Goal: Task Accomplishment & Management: Manage account settings

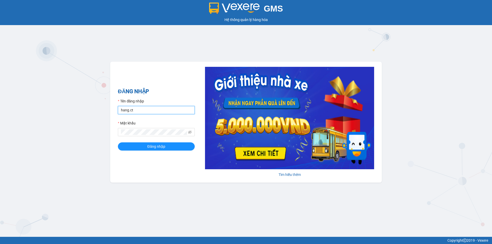
click at [160, 110] on input "hang.ct" at bounding box center [156, 110] width 77 height 8
type input "nguyenhoa.ct"
click at [189, 130] on span at bounding box center [190, 132] width 4 height 6
click at [190, 132] on icon "eye-invisible" at bounding box center [190, 132] width 4 height 4
click at [94, 133] on div "GMS Hệ thống quản lý hàng hóa ĐĂNG NHẬP Tên đăng nhập nguyenhoa.ct Mật khẩu Đăn…" at bounding box center [246, 118] width 492 height 237
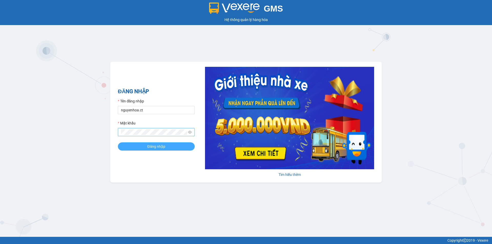
click at [132, 144] on button "Đăng nhập" at bounding box center [156, 146] width 77 height 8
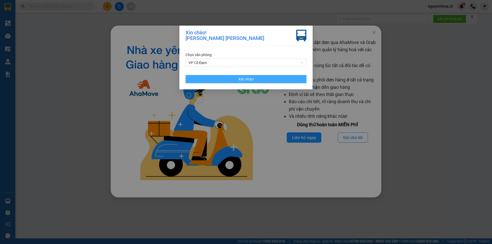
drag, startPoint x: 265, startPoint y: 78, endPoint x: 249, endPoint y: 68, distance: 18.5
click at [264, 78] on button "Xác nhận" at bounding box center [246, 79] width 121 height 8
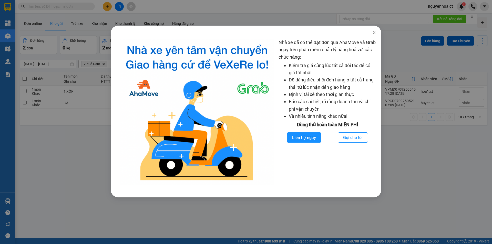
click at [374, 32] on icon "close" at bounding box center [374, 32] width 4 height 4
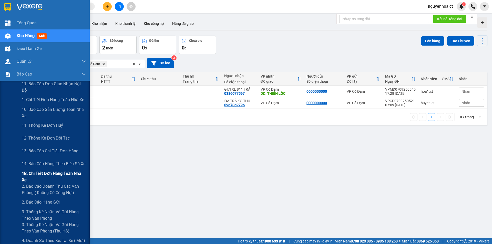
click at [38, 175] on span "1B. Chi tiết đơn hàng toàn nhà xe" at bounding box center [54, 176] width 64 height 13
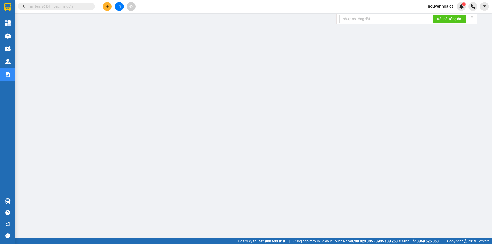
click at [83, 5] on input "text" at bounding box center [58, 7] width 60 height 6
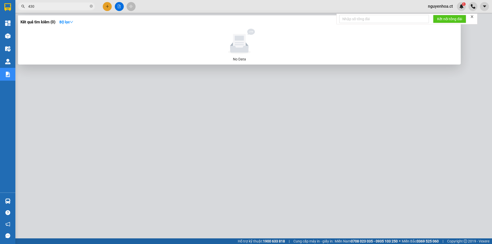
type input "4303"
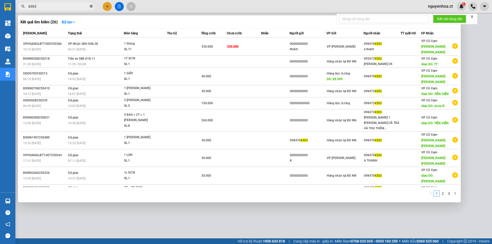
click at [92, 6] on icon "close-circle" at bounding box center [91, 6] width 3 height 3
type input "1885"
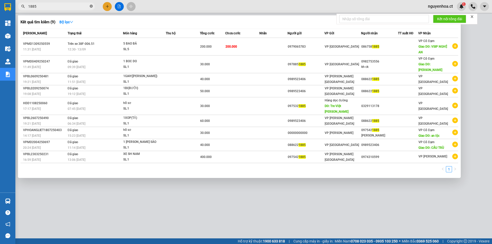
click at [90, 6] on icon "close-circle" at bounding box center [91, 6] width 3 height 3
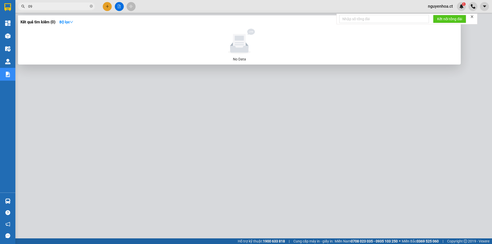
type input "0"
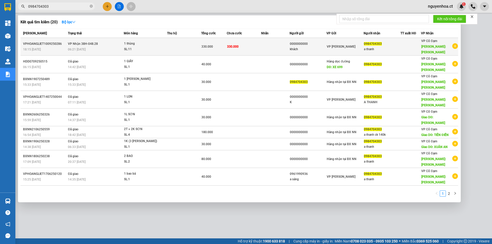
type input "0984704303"
click at [81, 42] on span "VP Nhận 38H-048.28" at bounding box center [83, 44] width 30 height 4
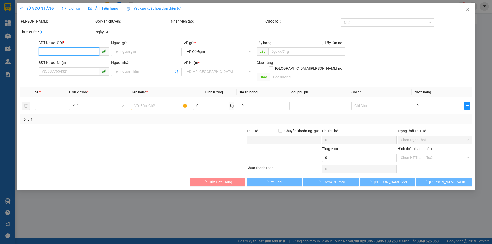
type input "0000000000"
type input "khách"
type input "0984704303"
type input "a thanh"
type input "tiên điền"
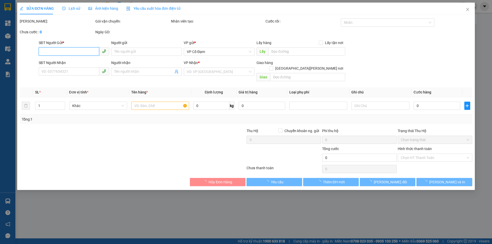
type input "330.000"
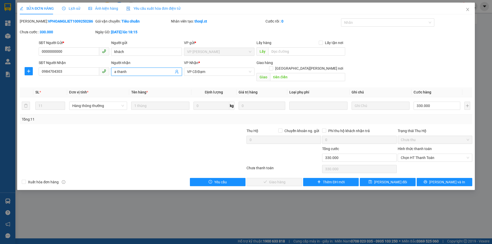
click at [137, 70] on input "a thanh" at bounding box center [143, 72] width 59 height 6
drag, startPoint x: 113, startPoint y: 188, endPoint x: 116, endPoint y: 147, distance: 41.1
click at [113, 187] on div "SỬA ĐƠN HÀNG Lịch sử Ảnh kiện hàng Yêu cầu xuất hóa đơn điện tử Total Paid Fee …" at bounding box center [246, 122] width 492 height 244
click at [149, 76] on div "Người nhận a thanh 11 Thu" at bounding box center [146, 69] width 70 height 18
click at [151, 72] on input "a thanh 11 Thu" at bounding box center [143, 72] width 59 height 6
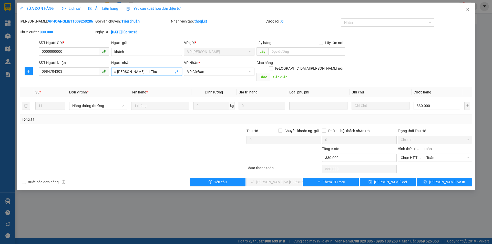
click at [151, 72] on input "a thanh 11 Thu" at bounding box center [143, 72] width 59 height 6
type input "a thanh 11 Thùng"
click at [402, 178] on button "[PERSON_NAME] thay đổi" at bounding box center [388, 182] width 56 height 8
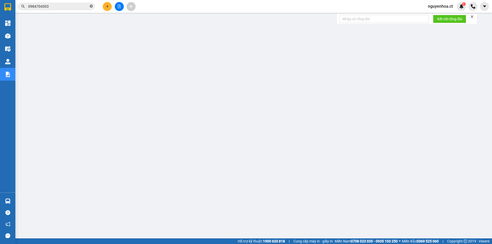
click at [92, 5] on icon "close-circle" at bounding box center [91, 6] width 3 height 3
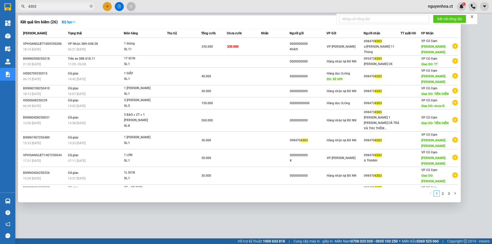
type input "4303"
click at [90, 5] on span at bounding box center [91, 6] width 3 height 5
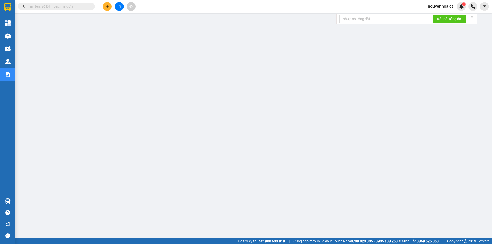
click at [84, 5] on input "text" at bounding box center [58, 7] width 60 height 6
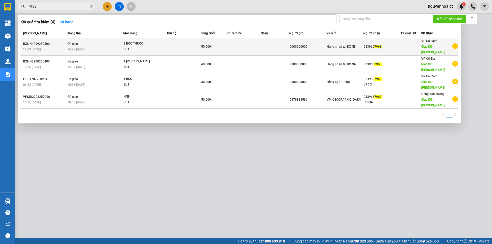
type input "7963"
click at [79, 47] on div "14:27 - 13/09" at bounding box center [95, 50] width 56 height 6
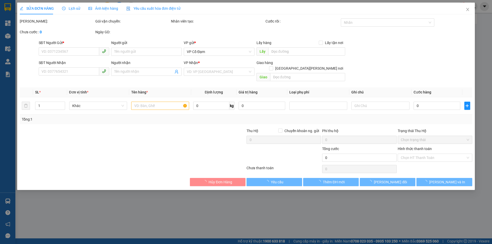
click at [76, 11] on div "Lịch sử" at bounding box center [71, 9] width 18 height 6
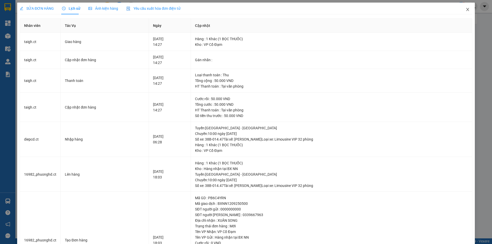
click at [466, 8] on icon "close" at bounding box center [468, 9] width 4 height 4
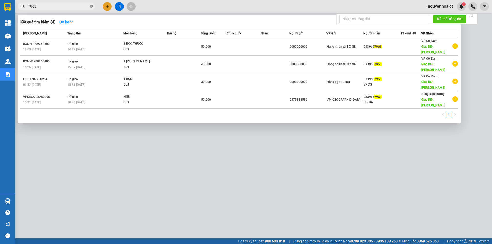
click at [91, 6] on icon "close-circle" at bounding box center [91, 6] width 3 height 3
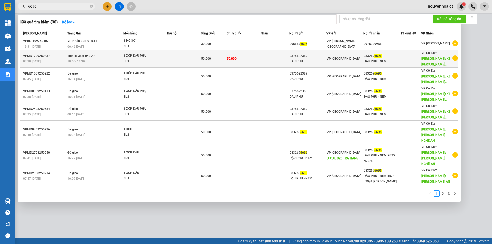
type input "6696"
click at [81, 58] on span "Trên xe 38H-048.27" at bounding box center [80, 56] width 27 height 4
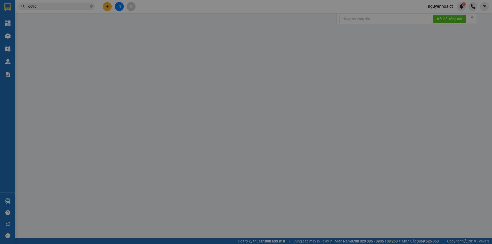
type input "0375622389"
type input "DAU PHU"
type input "0832696696"
type input "ĐẬU PHỤ - NEM"
type input "KS MƯỜNG THANH - HOÀNG MAI"
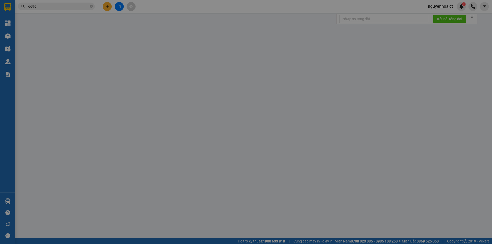
type input "50.000"
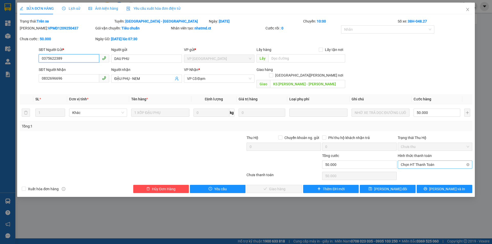
click at [407, 161] on span "Chọn HT Thanh Toán" at bounding box center [435, 165] width 68 height 8
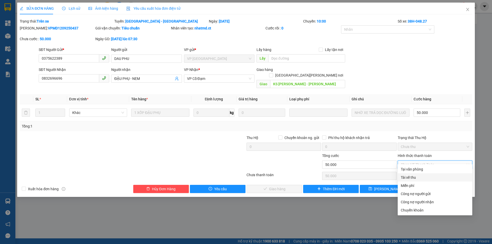
click at [404, 176] on div "Tài xế thu" at bounding box center [435, 178] width 68 height 6
type input "0"
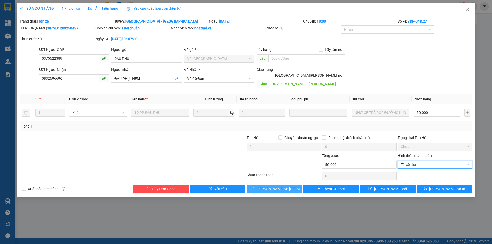
click at [284, 186] on span "[PERSON_NAME] và Giao hàng" at bounding box center [290, 189] width 69 height 6
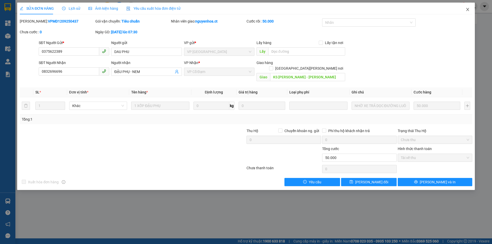
click at [468, 8] on icon "close" at bounding box center [468, 9] width 4 height 4
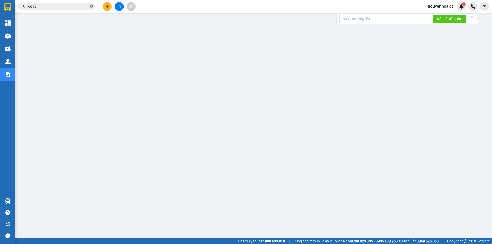
click at [90, 7] on icon "close-circle" at bounding box center [91, 6] width 3 height 3
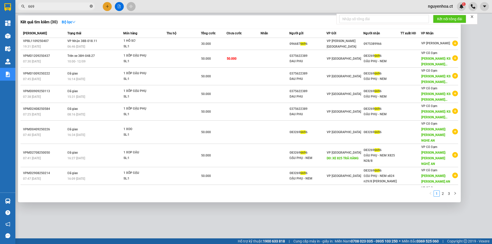
type input "6696"
click at [91, 5] on icon "close-circle" at bounding box center [91, 6] width 3 height 3
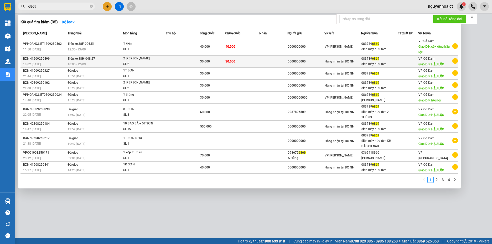
type input "6869"
click at [87, 62] on div "10:00 - 12/09" at bounding box center [95, 65] width 55 height 6
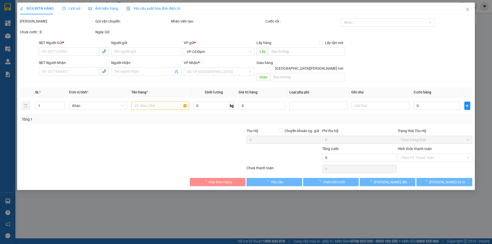
type input "0000000000"
type input "0837896869"
type input "điện máy hữu tâm"
type input "HẬU LỘC"
type input "30.000"
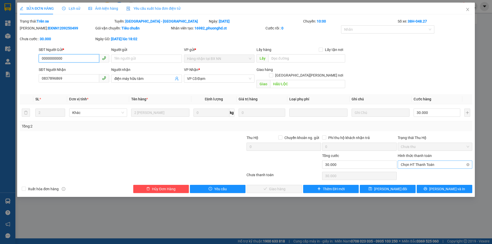
click at [433, 161] on span "Chọn HT Thanh Toán" at bounding box center [435, 165] width 68 height 8
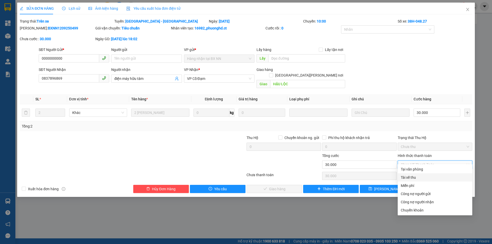
click at [413, 179] on div "Tài xế thu" at bounding box center [435, 178] width 68 height 6
type input "0"
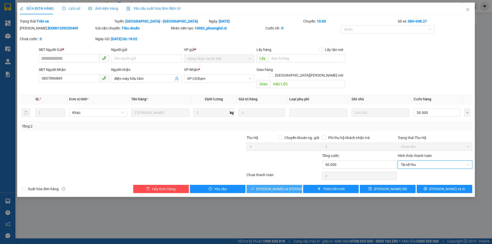
click at [293, 185] on button "[PERSON_NAME] và Giao hàng" at bounding box center [275, 189] width 56 height 8
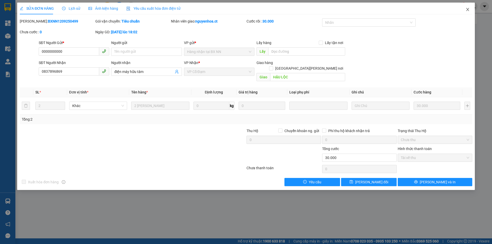
click at [468, 9] on icon "close" at bounding box center [467, 9] width 3 height 3
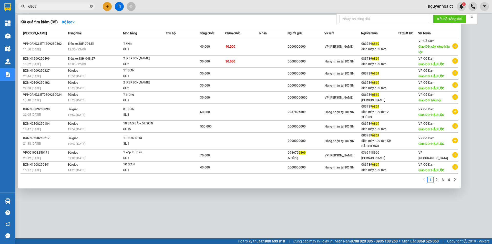
click at [91, 7] on icon "close-circle" at bounding box center [91, 6] width 3 height 3
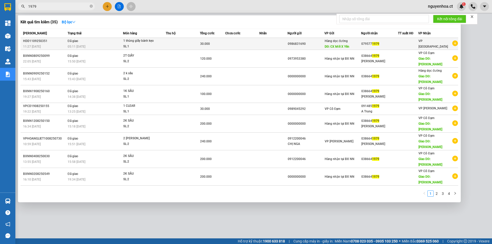
type input "1979"
click at [84, 44] on span "05:11 - 12/09" at bounding box center [77, 46] width 18 height 4
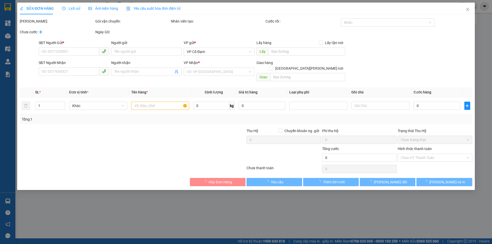
type input "0986831690"
type input "CX Mới X Yên"
type input "0795771979"
type input "30.000"
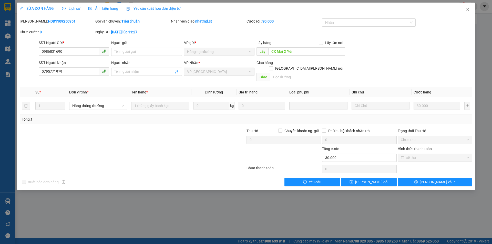
click at [72, 9] on span "Lịch sử" at bounding box center [71, 8] width 18 height 4
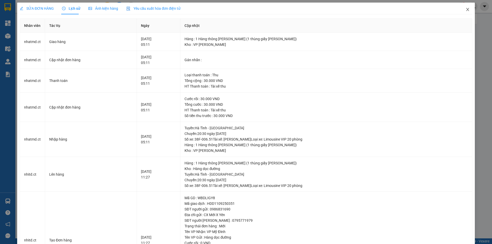
drag, startPoint x: 465, startPoint y: 8, endPoint x: 87, endPoint y: 2, distance: 377.5
click at [465, 7] on span "Close" at bounding box center [468, 10] width 14 height 14
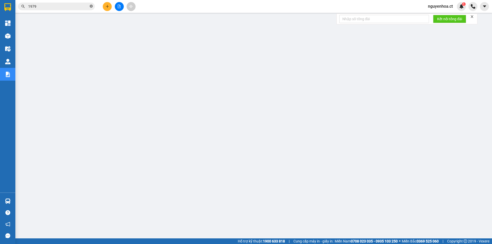
click at [92, 7] on icon "close-circle" at bounding box center [91, 6] width 3 height 3
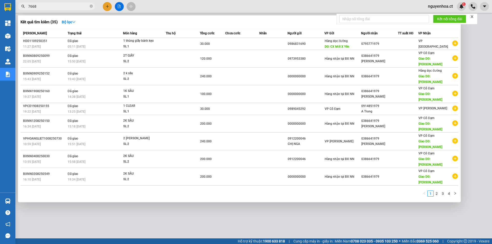
type input "76686"
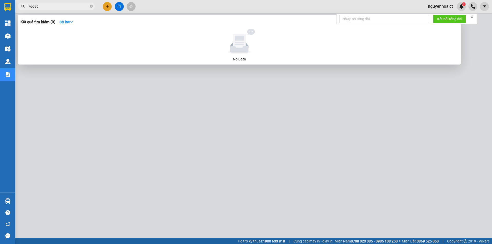
click at [91, 6] on icon "close-circle" at bounding box center [91, 6] width 3 height 3
type input "087997"
click at [92, 7] on icon "close-circle" at bounding box center [91, 6] width 3 height 3
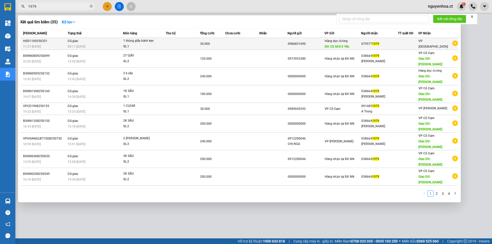
type input "1979"
click at [77, 42] on span "Đã giao" at bounding box center [73, 41] width 11 height 4
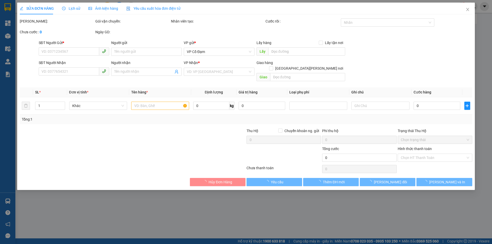
click at [71, 5] on div "Lịch sử" at bounding box center [71, 9] width 18 height 12
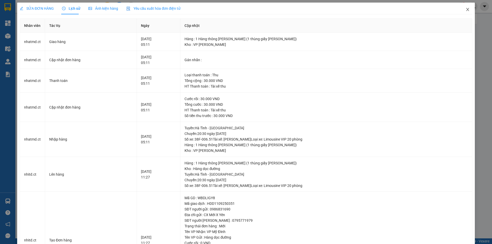
click at [466, 9] on icon "close" at bounding box center [467, 9] width 3 height 3
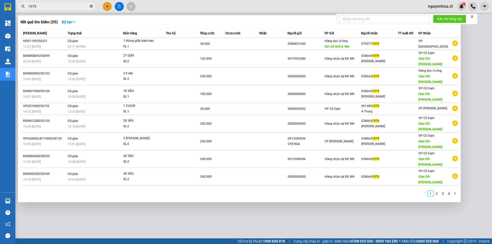
click at [91, 6] on icon "close-circle" at bounding box center [91, 6] width 3 height 3
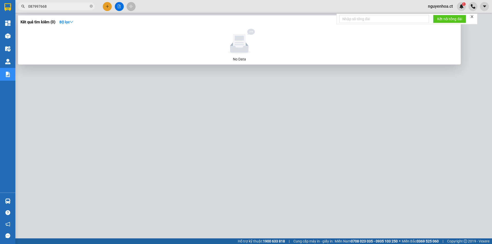
type input "0879976686"
click at [91, 6] on icon "close-circle" at bounding box center [91, 6] width 3 height 3
type input "0598"
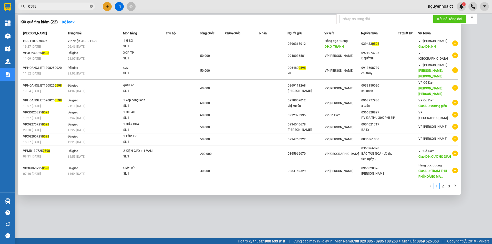
click at [92, 6] on icon "close-circle" at bounding box center [91, 6] width 3 height 3
type input "6995"
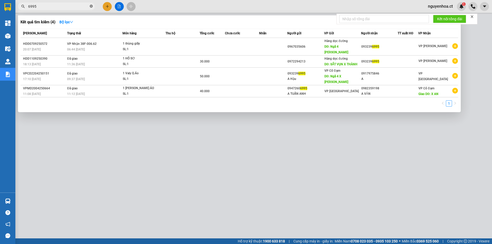
click at [92, 7] on icon "close-circle" at bounding box center [91, 6] width 3 height 3
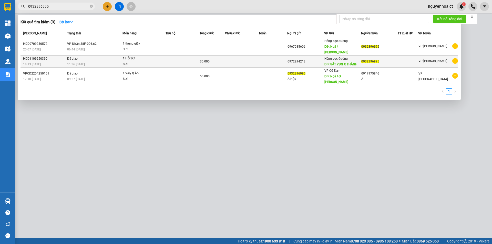
type input "0932396995"
click at [88, 56] on td "Đã giao 11:36 - 12/09" at bounding box center [94, 62] width 57 height 12
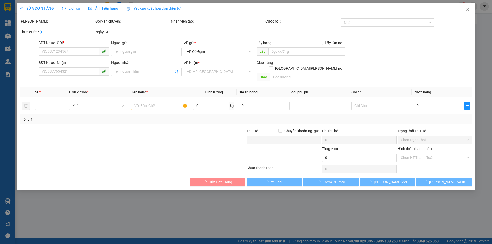
type input "0972294213"
type input "SẮT VỤN X THÀNH"
type input "0932396995"
type input "30.000"
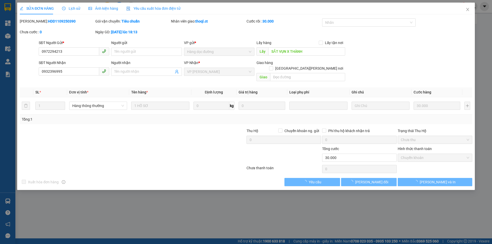
click at [71, 5] on div "Lịch sử" at bounding box center [71, 9] width 18 height 12
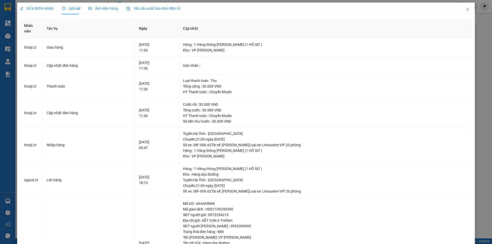
click at [33, 5] on div "SỬA ĐƠN HÀNG" at bounding box center [37, 9] width 34 height 12
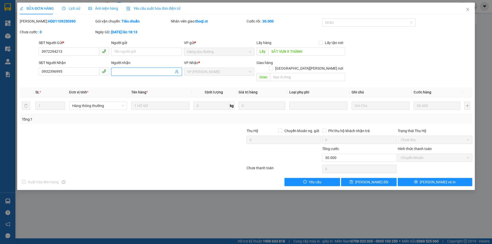
click at [144, 72] on input "Người nhận" at bounding box center [143, 72] width 59 height 6
type input "x103 nhận"
click at [374, 179] on span "[PERSON_NAME] thay đổi" at bounding box center [371, 182] width 33 height 6
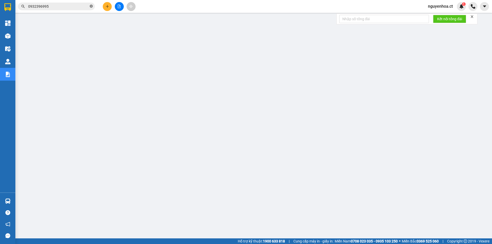
click at [91, 6] on icon "close-circle" at bounding box center [91, 6] width 3 height 3
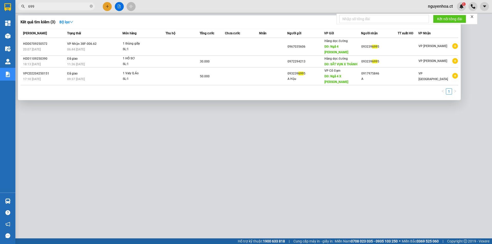
type input "6995"
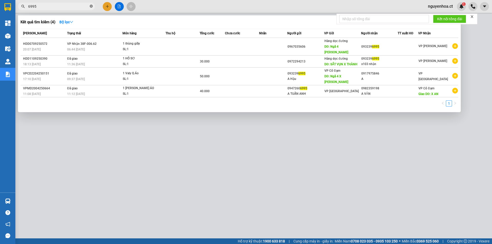
click at [92, 6] on icon "close-circle" at bounding box center [91, 6] width 3 height 3
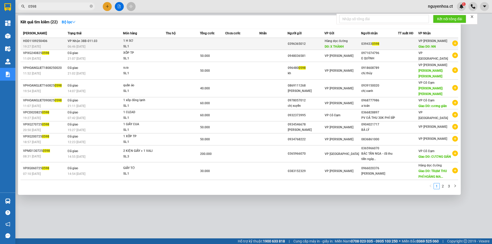
type input "0598"
click at [76, 42] on span "VP Nhận 38B-011.03" at bounding box center [83, 41] width 30 height 4
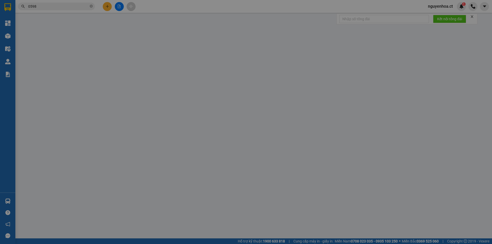
type input "0396365012"
type input "X THÀNH"
type input "0394330598"
type input "NN"
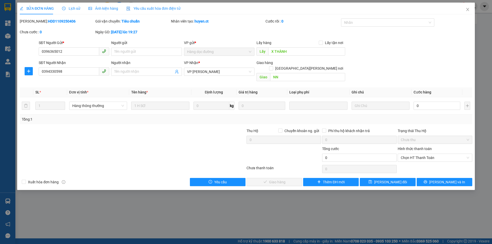
click at [76, 8] on span "Lịch sử" at bounding box center [71, 8] width 18 height 4
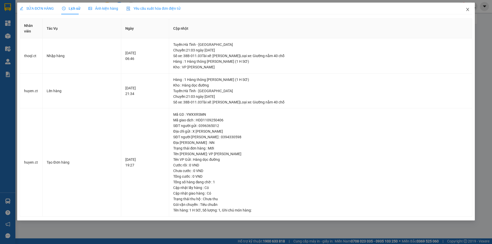
click at [468, 7] on span "Close" at bounding box center [468, 10] width 14 height 14
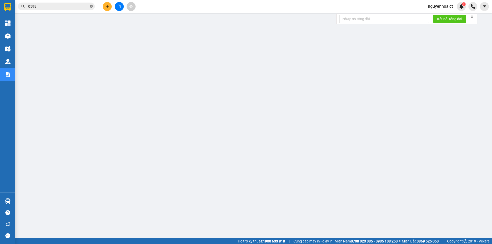
click at [90, 7] on icon "close-circle" at bounding box center [91, 6] width 3 height 3
click at [85, 5] on input "text" at bounding box center [58, 7] width 60 height 6
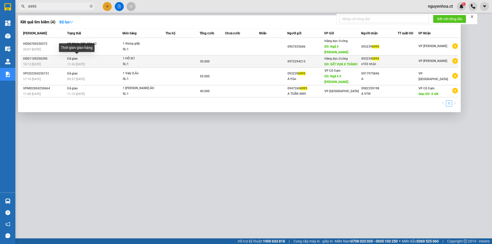
type input "6995"
click at [81, 63] on span "11:36 [DATE]" at bounding box center [76, 65] width 18 height 4
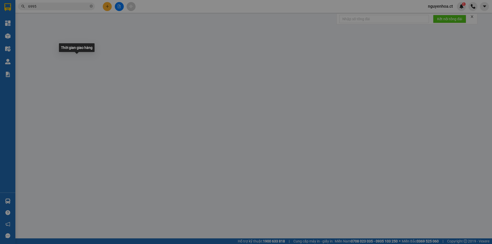
type input "0972294213"
type input "SẮT VỤN X THÀNH"
type input "0932396995"
type input "x103 nhận"
type input "30.000"
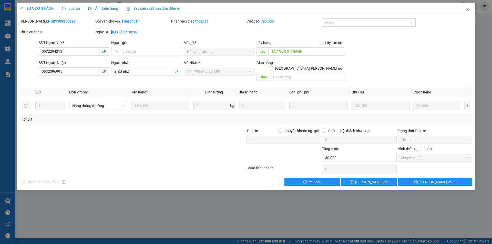
click at [73, 7] on span "Lịch sử" at bounding box center [71, 8] width 18 height 4
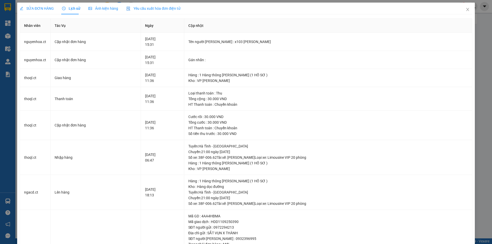
click at [35, 6] on span "SỬA ĐƠN HÀNG" at bounding box center [37, 8] width 34 height 4
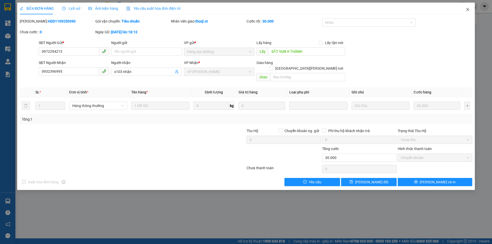
click at [467, 10] on icon "close" at bounding box center [467, 9] width 3 height 3
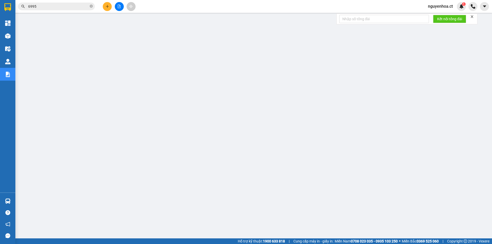
click at [57, 7] on input "6995" at bounding box center [58, 7] width 60 height 6
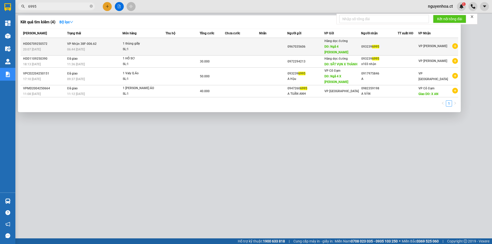
click at [97, 41] on td "VP Nhận 38F-006.62 06:44 - 09/09" at bounding box center [94, 47] width 57 height 18
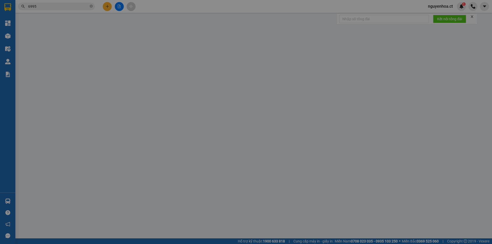
type input "0967035606"
type input "Ngã 4 Xuân Thành"
type input "0932396995"
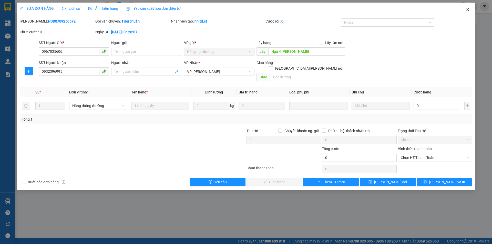
click at [468, 9] on icon "close" at bounding box center [467, 9] width 3 height 3
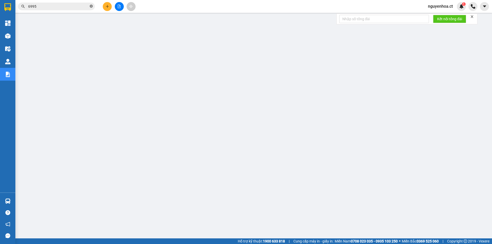
click at [90, 5] on icon "close-circle" at bounding box center [91, 6] width 3 height 3
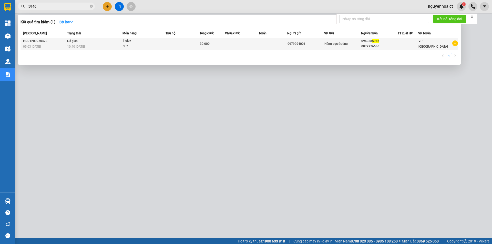
type input "5946"
click at [69, 44] on span "10:40 - 12/09" at bounding box center [76, 46] width 18 height 4
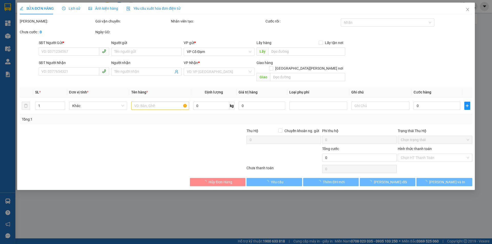
type input "0979294001"
type input "0969385946"
type input "0879976686"
type input "30.000"
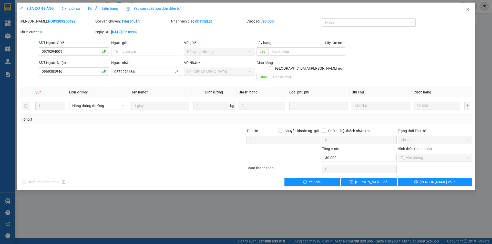
click at [74, 7] on span "Lịch sử" at bounding box center [71, 8] width 18 height 4
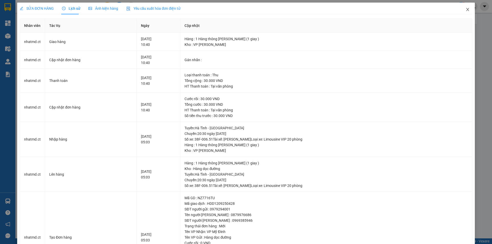
click at [466, 11] on icon "close" at bounding box center [468, 9] width 4 height 4
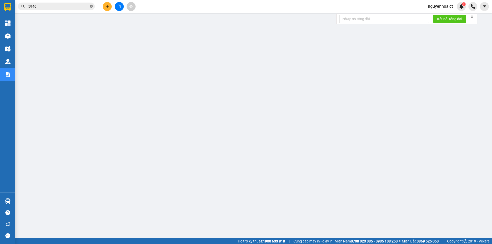
click at [92, 6] on icon "close-circle" at bounding box center [91, 6] width 3 height 3
click at [64, 5] on input "text" at bounding box center [58, 7] width 60 height 6
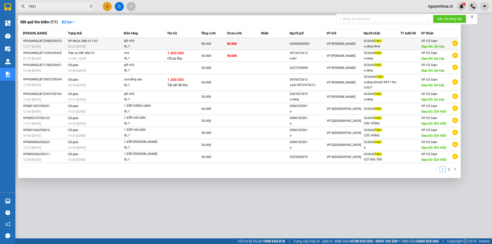
type input "7461"
click at [71, 40] on span "VP Nhận 38B-011.03" at bounding box center [83, 41] width 30 height 4
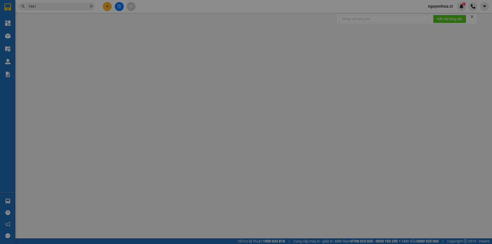
type input "00000000000"
type input "0336407461"
type input "a sáng khck"
type input "ích hậu"
type input "80.000"
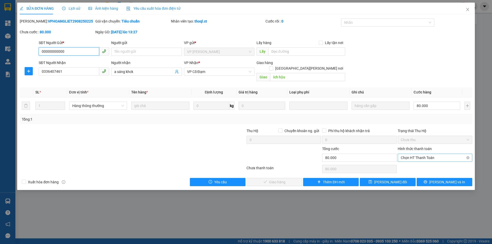
click at [419, 154] on span "Chọn HT Thanh Toán" at bounding box center [435, 158] width 68 height 8
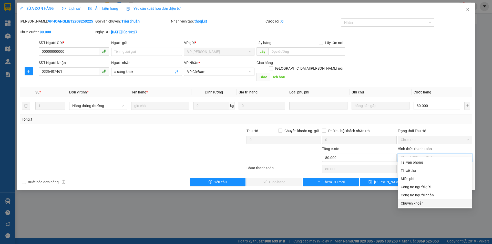
drag, startPoint x: 413, startPoint y: 202, endPoint x: 406, endPoint y: 201, distance: 6.2
click at [412, 202] on div "Chuyển khoản" at bounding box center [435, 204] width 68 height 6
type input "0"
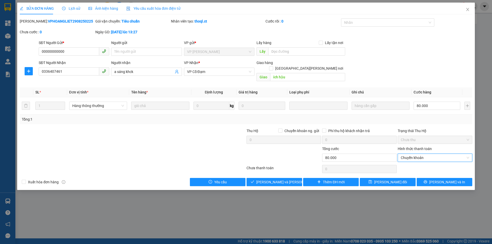
click at [273, 171] on div "Total Paid Fee 0 Total UnPaid Fee 80.000 Cash Collection Total Fee Mã ĐH: VPHOA…" at bounding box center [246, 102] width 453 height 168
click at [273, 179] on span "[PERSON_NAME] và Giao hàng" at bounding box center [290, 182] width 69 height 6
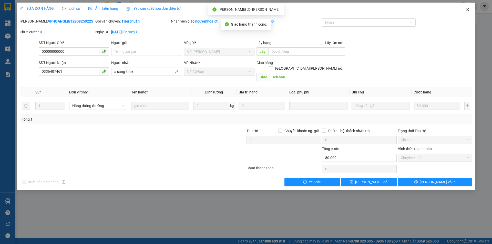
click at [470, 9] on span "Close" at bounding box center [468, 10] width 14 height 14
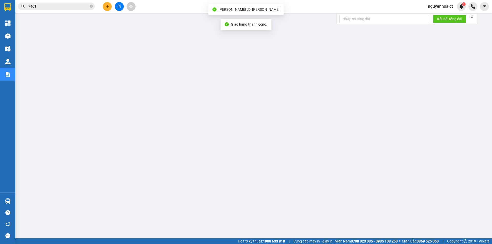
drag, startPoint x: 53, startPoint y: 6, endPoint x: 59, endPoint y: 5, distance: 5.9
click at [53, 6] on input "7461" at bounding box center [58, 7] width 60 height 6
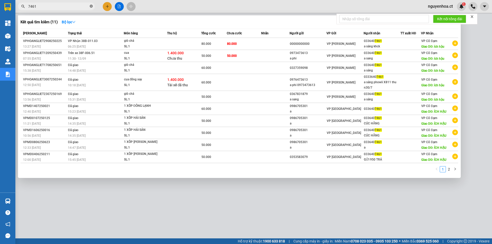
click at [90, 6] on icon "close-circle" at bounding box center [91, 6] width 3 height 3
type input "7461"
click at [91, 6] on icon "close-circle" at bounding box center [91, 6] width 3 height 3
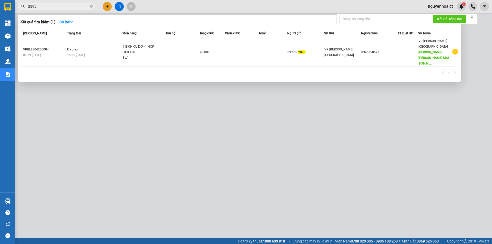
type input "2895"
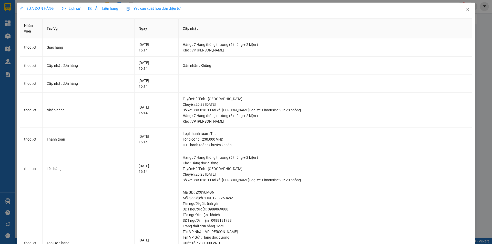
click at [466, 8] on icon "close" at bounding box center [468, 9] width 4 height 4
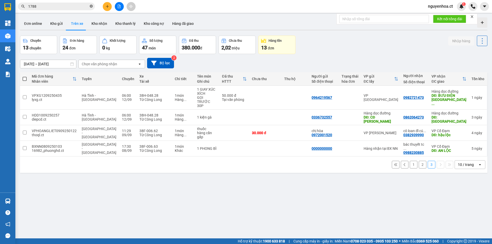
click at [93, 6] on icon "close-circle" at bounding box center [91, 6] width 3 height 3
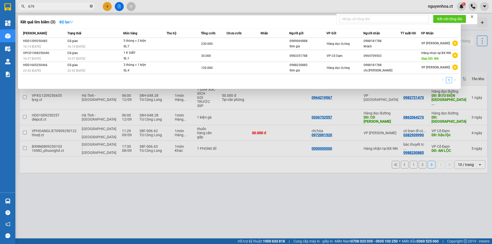
type input "6796"
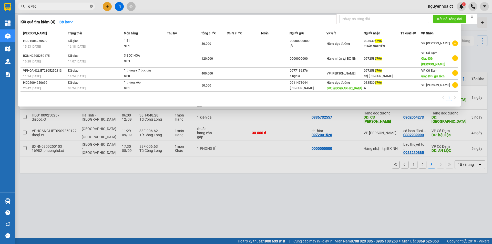
click at [92, 7] on icon "close-circle" at bounding box center [91, 6] width 3 height 3
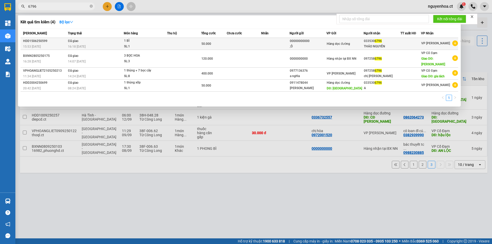
type input "6796"
click at [87, 41] on td "Đã giao 16:18 [DATE]" at bounding box center [95, 44] width 57 height 12
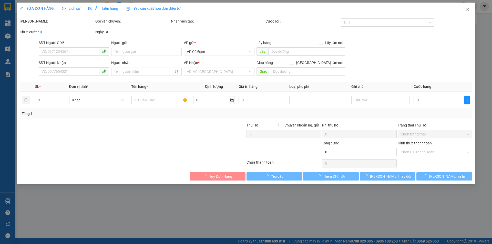
type input "00000000000"
type input ";Ô"
type input "0335306796"
type input "THẢO NGUYÊN"
type input "50.000"
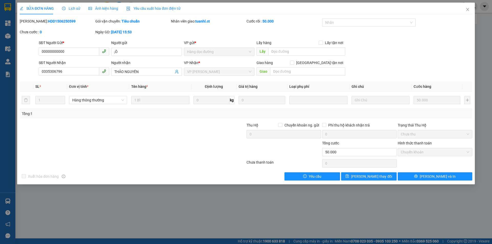
click at [70, 9] on span "Lịch sử" at bounding box center [71, 8] width 18 height 4
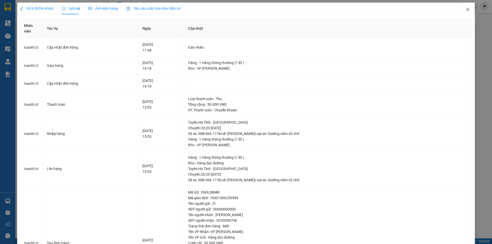
click at [466, 11] on icon "close" at bounding box center [468, 9] width 4 height 4
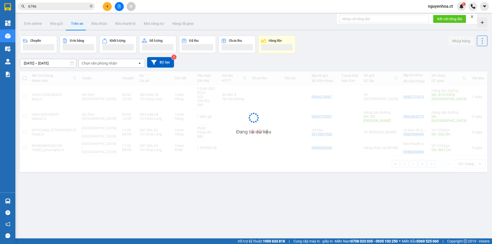
click at [57, 5] on input "6796" at bounding box center [58, 7] width 60 height 6
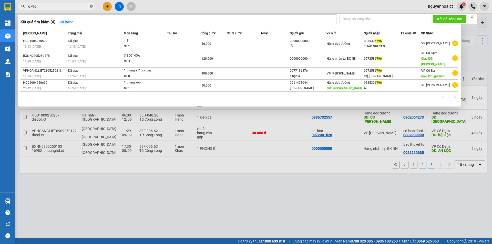
click at [90, 6] on icon "close-circle" at bounding box center [91, 6] width 3 height 3
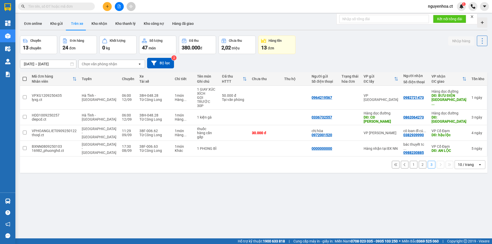
type input "2"
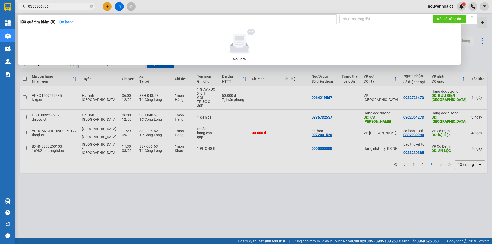
type input "0355306796"
click at [107, 6] on div at bounding box center [246, 122] width 492 height 244
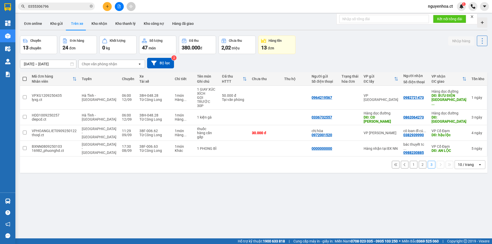
click at [110, 8] on button at bounding box center [107, 6] width 9 height 9
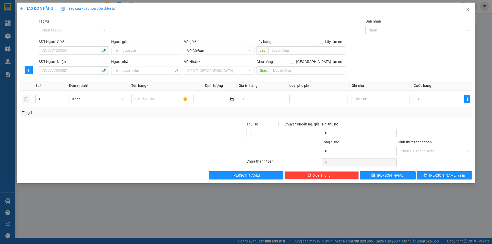
click at [83, 35] on div "Tác vụ Chọn tác vụ" at bounding box center [74, 27] width 70 height 18
click at [78, 33] on input "Tác vụ" at bounding box center [72, 30] width 61 height 8
click at [71, 42] on div "Nhập hàng lên xe" at bounding box center [74, 41] width 64 height 6
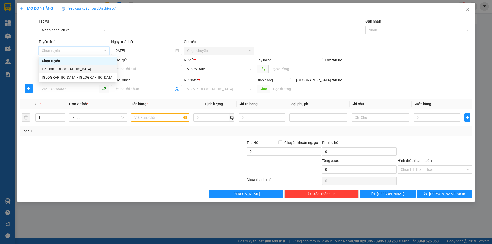
drag, startPoint x: 68, startPoint y: 69, endPoint x: 103, endPoint y: 61, distance: 35.3
click at [69, 69] on div "Hà Tĩnh - [GEOGRAPHIC_DATA]" at bounding box center [78, 69] width 72 height 6
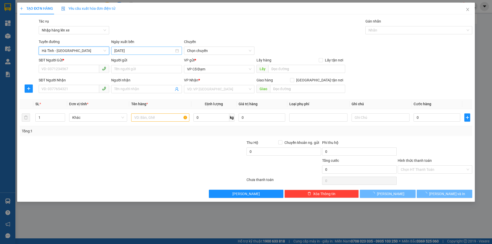
click at [137, 52] on input "[DATE]" at bounding box center [144, 51] width 60 height 6
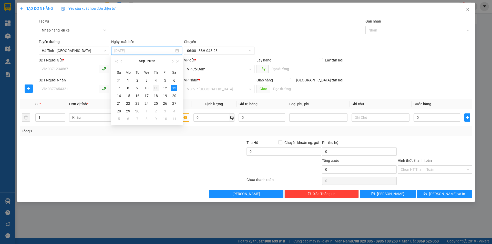
click at [156, 90] on div "11" at bounding box center [156, 88] width 6 height 6
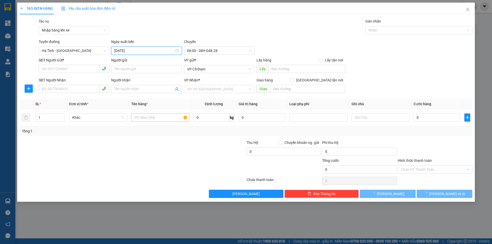
type input "[DATE]"
click at [217, 49] on span "06:00 - 38H-048.28" at bounding box center [219, 51] width 64 height 8
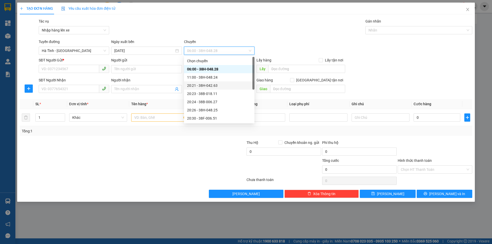
scroll to position [25, 0]
click at [211, 66] on div "20:23 - 38B-018.11" at bounding box center [219, 69] width 70 height 8
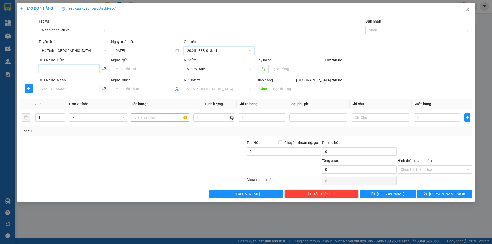
click at [78, 67] on input "SĐT Người Gửi *" at bounding box center [69, 69] width 60 height 8
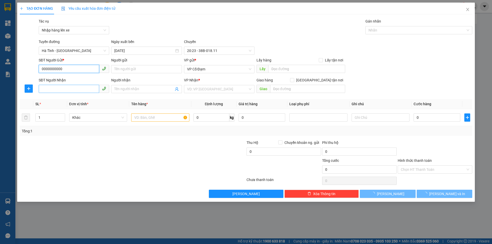
type input "0000000000"
click at [70, 90] on input "SĐT Người Nhận" at bounding box center [69, 89] width 60 height 8
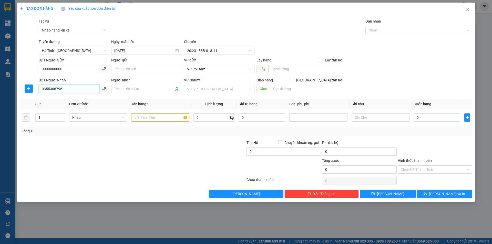
type input "0355306796"
click at [137, 84] on div "Người nhận" at bounding box center [146, 81] width 70 height 8
click at [204, 70] on span "VP Cổ Đạm" at bounding box center [219, 69] width 64 height 8
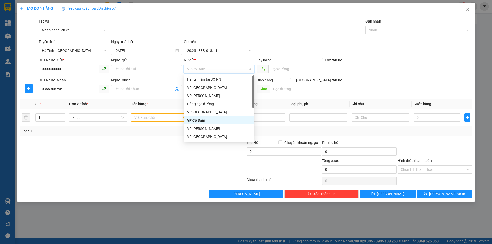
click at [202, 120] on div "VP Cổ Đạm" at bounding box center [219, 121] width 64 height 6
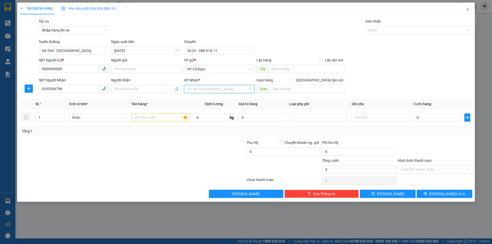
click at [203, 91] on input "search" at bounding box center [217, 89] width 61 height 8
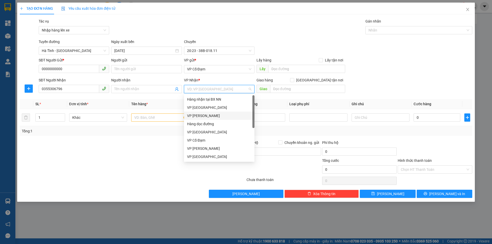
click at [207, 117] on div "VP [PERSON_NAME]" at bounding box center [219, 116] width 64 height 6
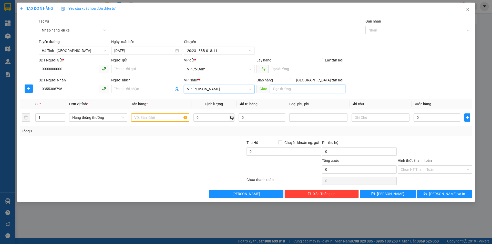
click at [279, 89] on input "text" at bounding box center [307, 89] width 75 height 8
type input "."
click at [144, 117] on input "text" at bounding box center [160, 118] width 58 height 8
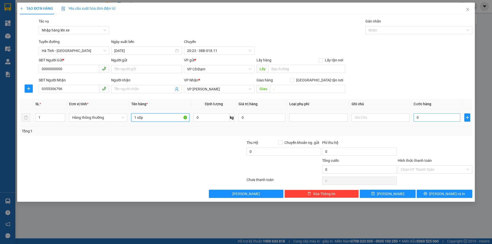
type input "1 xốp"
click at [423, 118] on input "0" at bounding box center [437, 118] width 47 height 8
type input "5"
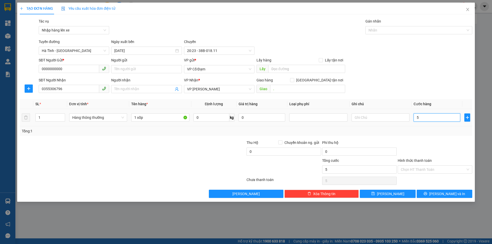
type input "50"
type input "50.000"
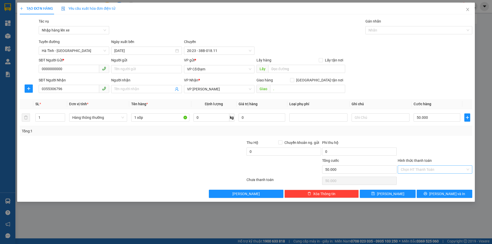
click at [413, 170] on input "Hình thức thanh toán" at bounding box center [433, 170] width 65 height 8
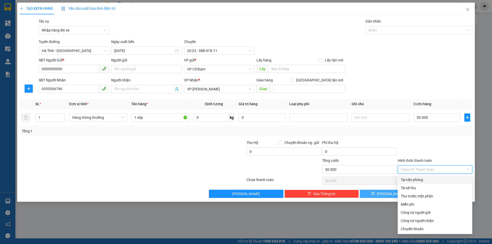
click at [410, 187] on div "Tài xế thu" at bounding box center [435, 188] width 68 height 6
type input "0"
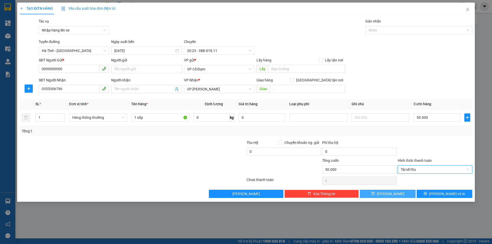
click at [390, 196] on span "[PERSON_NAME]" at bounding box center [390, 194] width 27 height 6
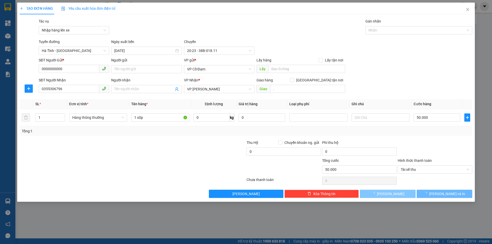
type input "0"
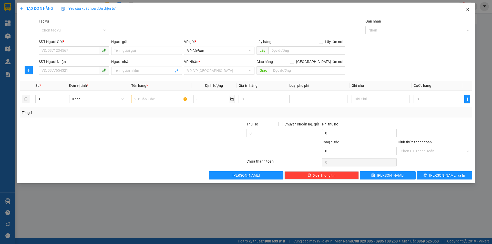
click at [469, 9] on icon "close" at bounding box center [468, 9] width 4 height 4
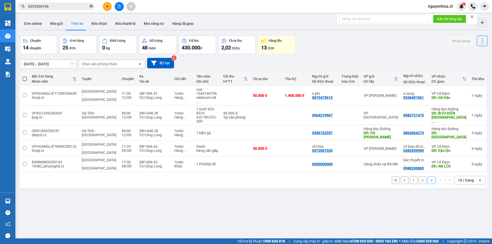
click at [91, 5] on icon "close-circle" at bounding box center [91, 6] width 3 height 3
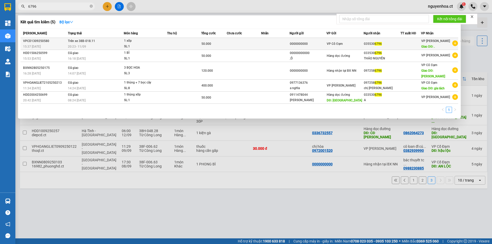
type input "6796"
click at [82, 42] on span "Trên xe 38B-018.11" at bounding box center [81, 41] width 27 height 4
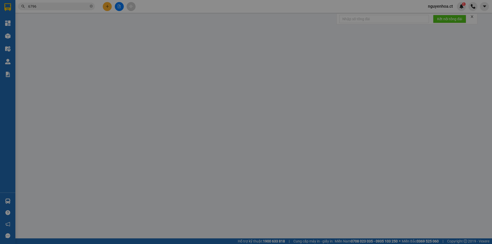
type input "0000000000"
type input "0355306796"
type input "."
type input "50.000"
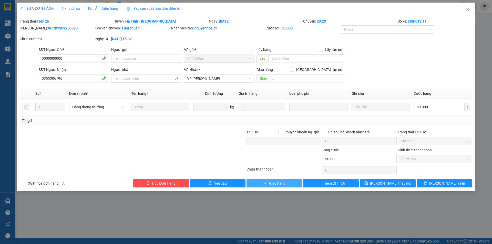
click at [280, 184] on span "Giao hàng" at bounding box center [277, 184] width 16 height 6
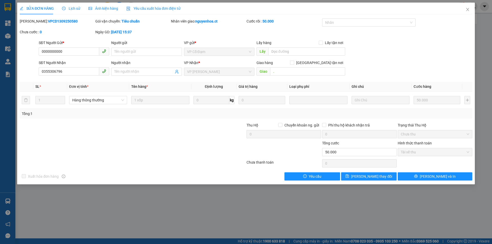
click at [241, 184] on div "SỬA ĐƠN HÀNG Lịch sử Ảnh kiện hàng Yêu cầu xuất hóa đơn điện tử Total Paid Fee …" at bounding box center [246, 94] width 458 height 182
drag, startPoint x: 469, startPoint y: 8, endPoint x: 198, endPoint y: 3, distance: 271.2
click at [469, 7] on span "Close" at bounding box center [468, 10] width 14 height 14
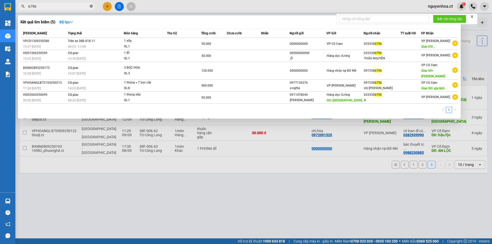
click at [92, 6] on icon "close-circle" at bounding box center [91, 6] width 3 height 3
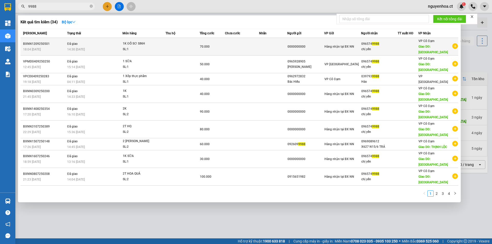
type input "9988"
click at [84, 44] on td "Đã giao 14:30 [DATE]" at bounding box center [94, 47] width 57 height 18
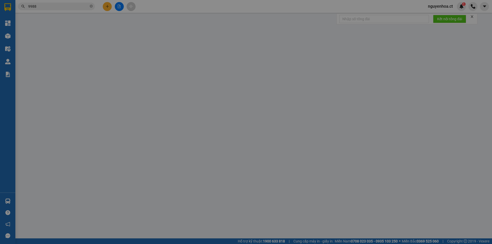
type input "0000000000"
type input "0965749988"
type input "chị yến"
type input "BÌNH LỘC"
type input "70.000"
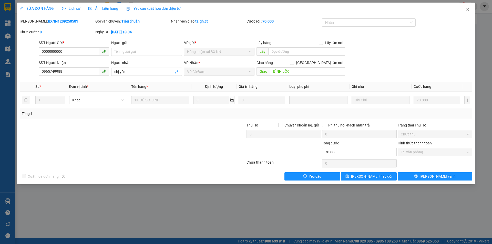
click at [73, 8] on span "Lịch sử" at bounding box center [71, 8] width 18 height 4
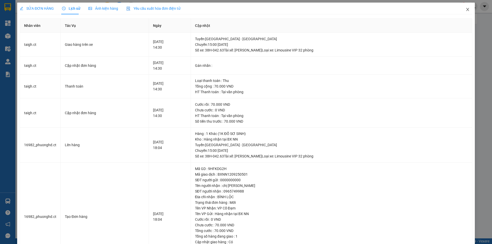
click at [466, 9] on icon "close" at bounding box center [467, 9] width 3 height 3
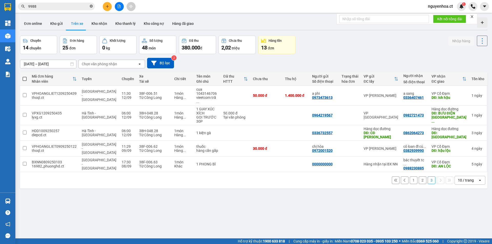
click at [90, 5] on icon "close-circle" at bounding box center [91, 6] width 3 height 3
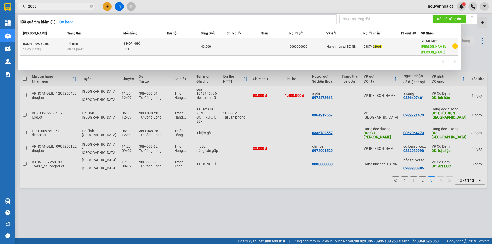
type input "2068"
click at [79, 38] on td "Đã giao 08:01 [DATE]" at bounding box center [94, 47] width 57 height 18
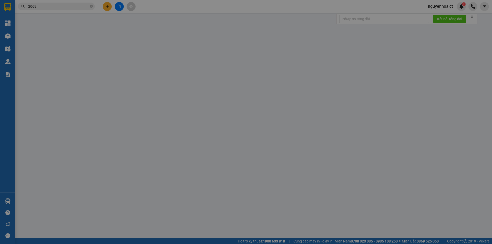
type input "0000000000"
type input "0387462068"
type input "[PERSON_NAME]"
type input "40.000"
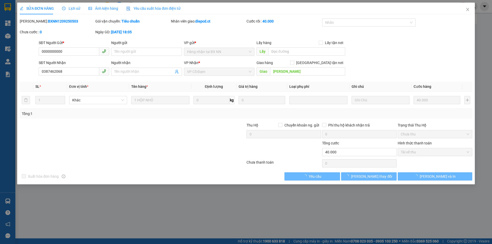
click at [75, 8] on span "Lịch sử" at bounding box center [71, 8] width 18 height 4
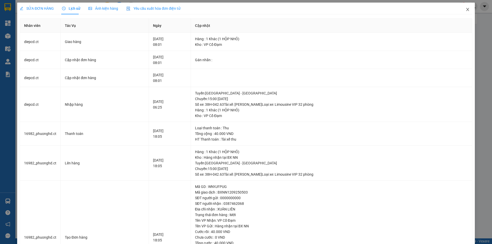
click at [466, 9] on icon "close" at bounding box center [468, 9] width 4 height 4
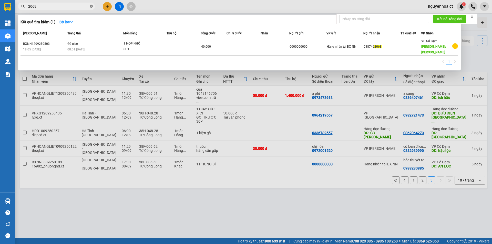
click at [92, 5] on icon "close-circle" at bounding box center [91, 6] width 3 height 3
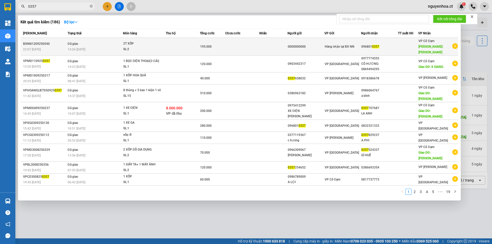
type input "0357"
click at [96, 41] on td "Đã giao 14:26 [DATE]" at bounding box center [94, 47] width 57 height 18
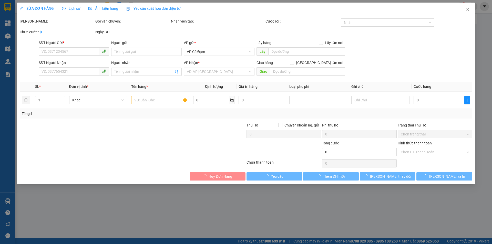
type input "0000000000"
type input "0968010357"
type input "[PERSON_NAME]"
type input "195.000"
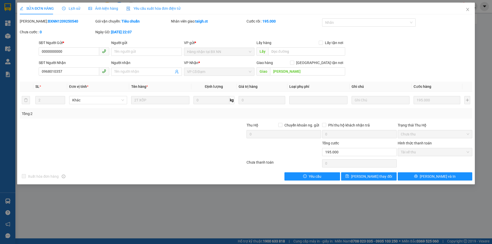
click at [74, 6] on span "Lịch sử" at bounding box center [71, 8] width 18 height 4
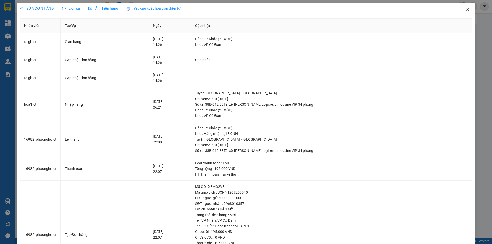
click at [466, 10] on icon "close" at bounding box center [468, 9] width 4 height 4
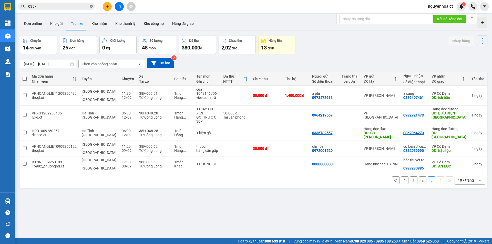
click at [90, 6] on icon "close-circle" at bounding box center [91, 6] width 3 height 3
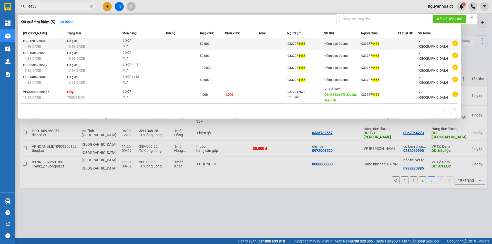
type input "4455"
click at [88, 45] on div "19:16 [DATE]" at bounding box center [94, 47] width 55 height 6
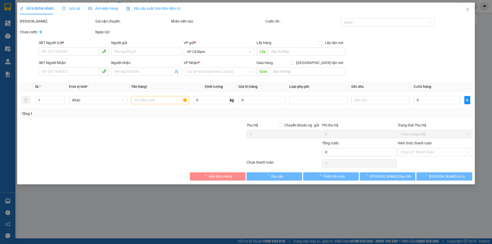
type input "0337274455"
type input "50.000"
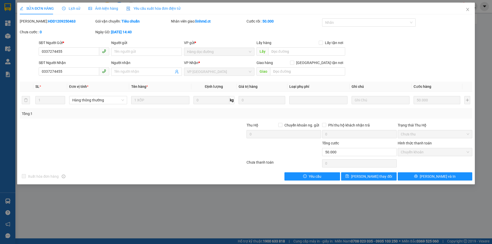
click at [65, 5] on div "Lịch sử" at bounding box center [71, 9] width 18 height 12
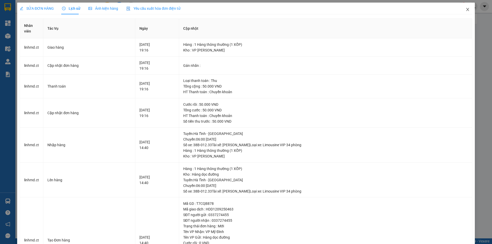
click at [466, 11] on icon "close" at bounding box center [467, 9] width 3 height 3
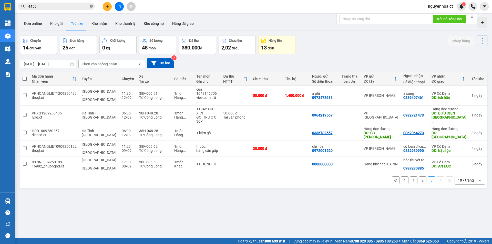
click at [90, 6] on icon "close-circle" at bounding box center [91, 6] width 3 height 3
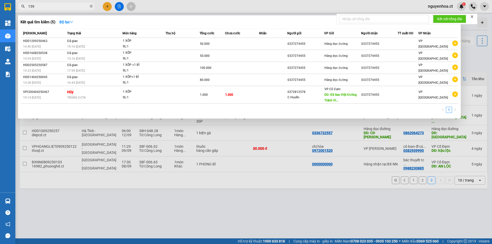
type input "1592"
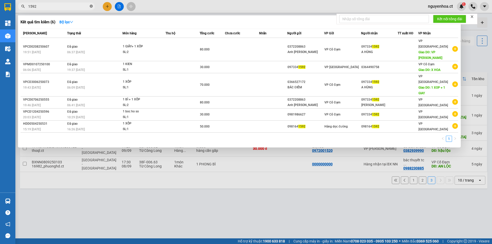
click at [91, 6] on icon "close-circle" at bounding box center [91, 6] width 3 height 3
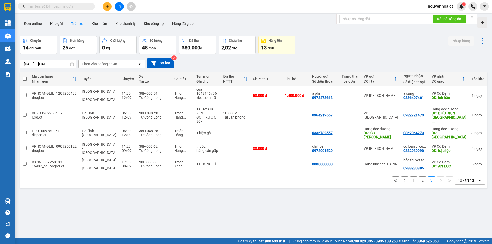
click at [73, 5] on input "text" at bounding box center [58, 7] width 60 height 6
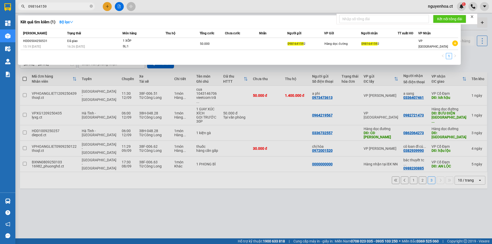
type input "0981641592"
click at [90, 6] on icon "close-circle" at bounding box center [91, 6] width 3 height 3
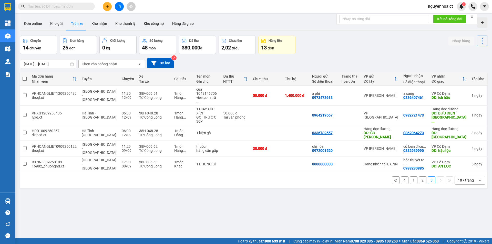
click at [62, 5] on input "text" at bounding box center [58, 7] width 60 height 6
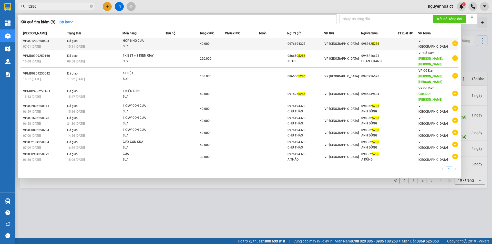
type input "5286"
click at [78, 40] on td "Đã giao 15:11 [DATE]" at bounding box center [94, 44] width 57 height 12
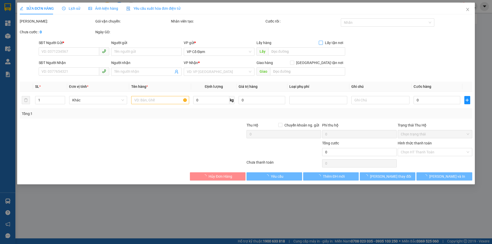
type input "0976194328"
type input "0983625286"
type input "40.000"
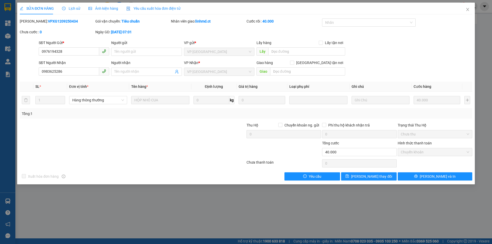
click at [67, 7] on span "Lịch sử" at bounding box center [71, 8] width 18 height 4
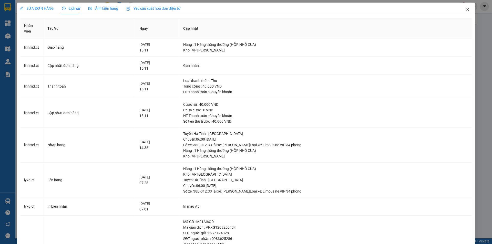
click at [466, 8] on icon "close" at bounding box center [467, 9] width 3 height 3
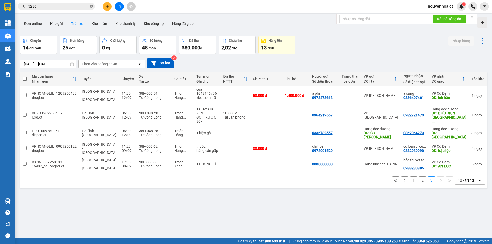
click at [91, 6] on icon "close-circle" at bounding box center [91, 6] width 3 height 3
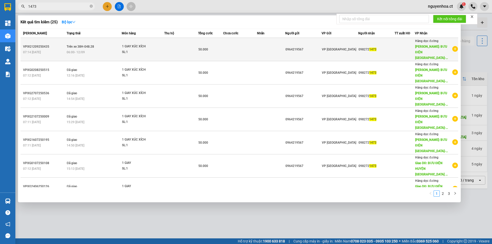
type input "1473"
click at [85, 46] on span "Trên xe 38H-048.28" at bounding box center [80, 46] width 27 height 4
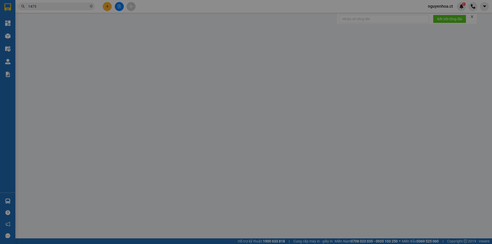
type input "0964219567"
type input "0982721473"
type input "BƯU ĐIỆN [GEOGRAPHIC_DATA]-[GEOGRAPHIC_DATA]"
type input "50.000"
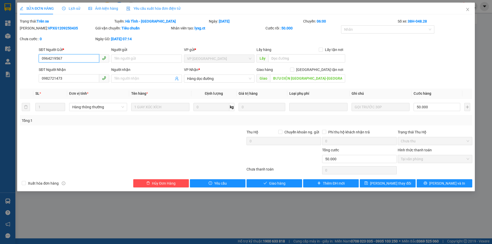
click at [422, 159] on span "Tại văn phòng" at bounding box center [435, 159] width 68 height 8
click at [75, 9] on span "Lịch sử" at bounding box center [71, 8] width 18 height 4
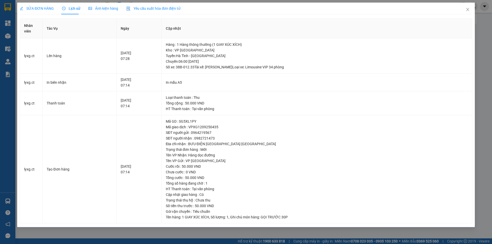
click at [40, 7] on span "SỬA ĐƠN HÀNG" at bounding box center [37, 8] width 34 height 4
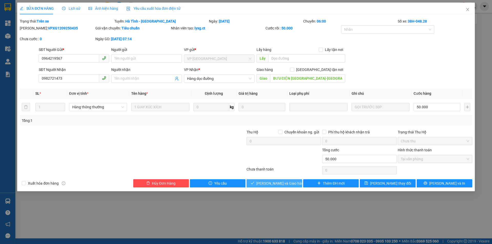
click at [275, 182] on span "[PERSON_NAME] và Giao hàng" at bounding box center [280, 184] width 49 height 6
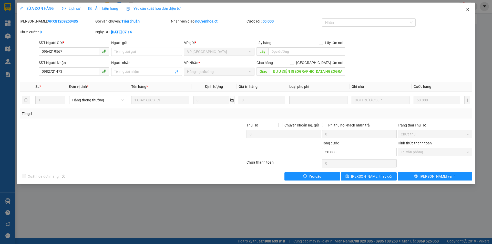
click at [467, 8] on icon "close" at bounding box center [468, 9] width 4 height 4
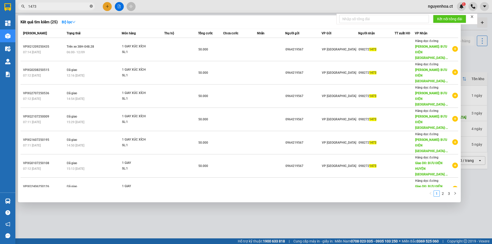
click at [91, 6] on icon "close-circle" at bounding box center [91, 6] width 3 height 3
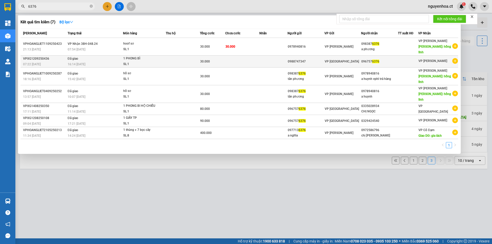
type input "6376"
click at [94, 56] on td "Đã giao 16:14 [DATE]" at bounding box center [94, 62] width 57 height 12
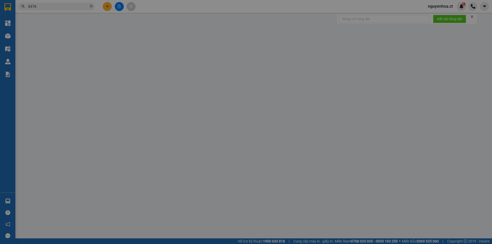
type input "0988747347"
type input "0967576376"
type input "30.000"
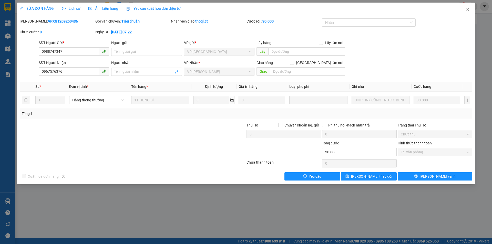
click at [74, 6] on span "Lịch sử" at bounding box center [71, 8] width 18 height 4
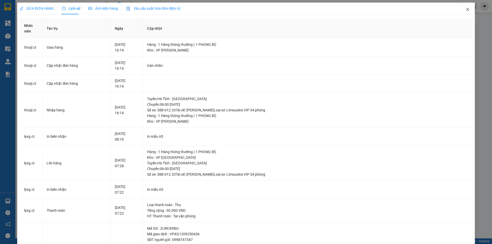
click at [466, 9] on icon "close" at bounding box center [467, 9] width 3 height 3
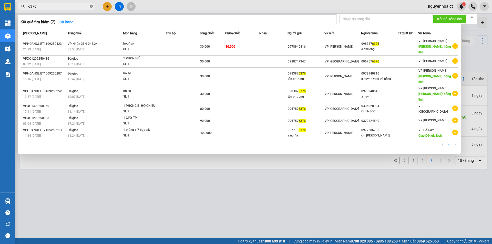
click at [92, 7] on icon "close-circle" at bounding box center [91, 6] width 3 height 3
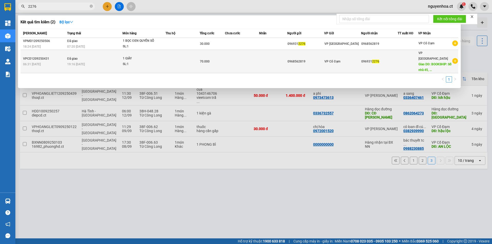
type input "2276"
click at [83, 58] on td "Đã giao 19:16 [DATE]" at bounding box center [94, 61] width 57 height 23
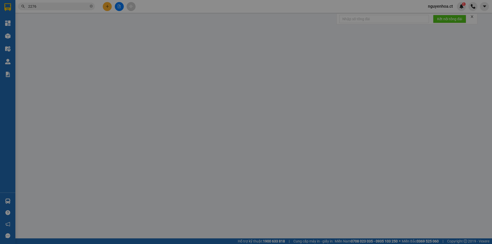
type input "0968562819"
type input "0969312276"
type input "BOOKSHIP: [STREET_ADDRESS], [PERSON_NAME], [PERSON_NAME], Cầu Giấy"
type input "70.000"
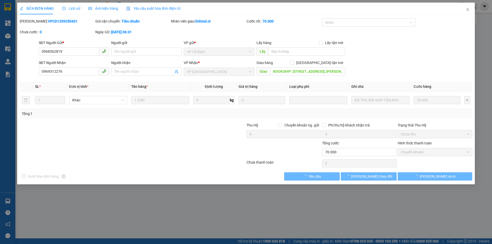
click at [74, 5] on div "Lịch sử" at bounding box center [71, 9] width 18 height 12
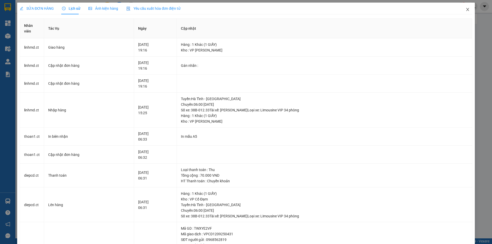
click at [466, 10] on icon "close" at bounding box center [467, 9] width 3 height 3
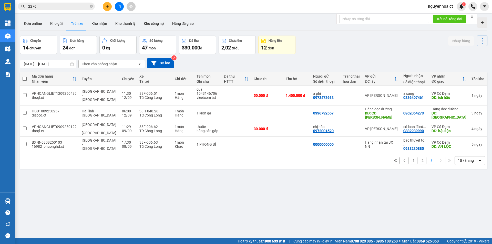
click at [93, 6] on span "2276" at bounding box center [56, 7] width 77 height 8
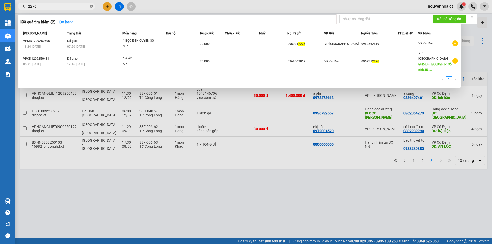
click at [90, 6] on icon "close-circle" at bounding box center [91, 6] width 3 height 3
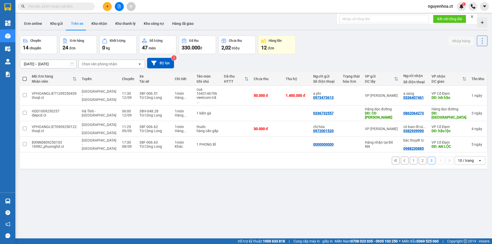
type input "7"
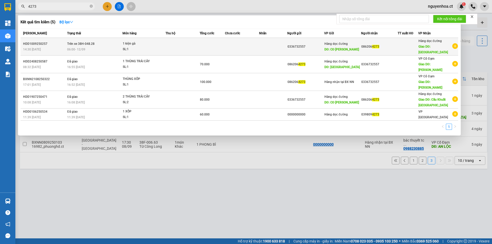
type input "4273"
click at [96, 43] on td "Trên xe 38H-048.28 06:00 [DATE]" at bounding box center [94, 47] width 57 height 18
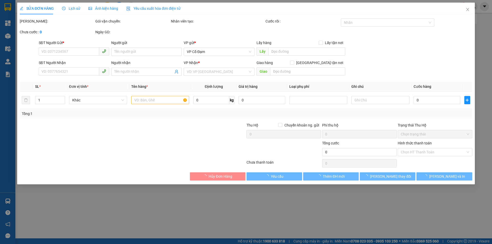
type input "0336732557"
type input "CĐ [PERSON_NAME]"
type input "0862064273"
type input "[GEOGRAPHIC_DATA]"
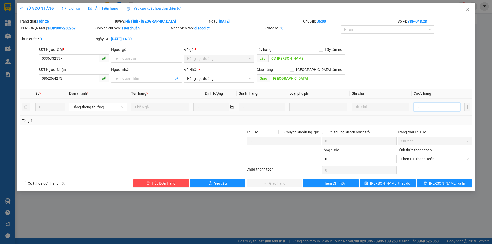
click at [435, 105] on input "0" at bounding box center [437, 107] width 47 height 8
type input "2"
type input "20"
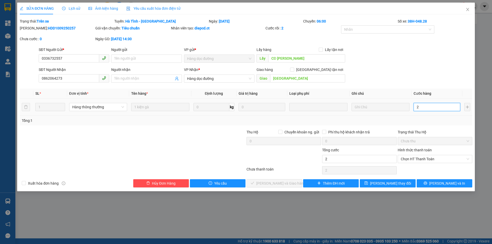
type input "20"
type input "200"
click at [413, 161] on span "Chọn HT Thanh Toán" at bounding box center [435, 159] width 68 height 8
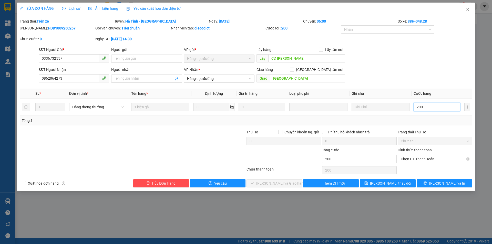
type input "200"
type input "200.000"
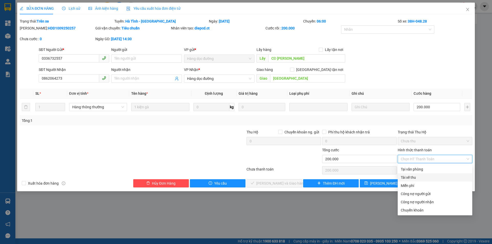
click at [409, 177] on div "Tài xế thu" at bounding box center [435, 178] width 68 height 6
type input "0"
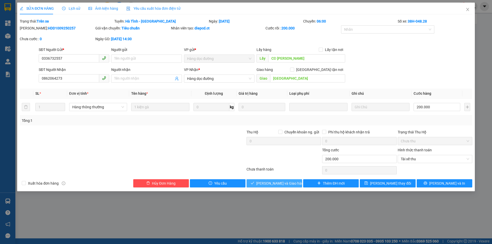
click at [284, 184] on span "[PERSON_NAME] và Giao hàng" at bounding box center [280, 184] width 49 height 6
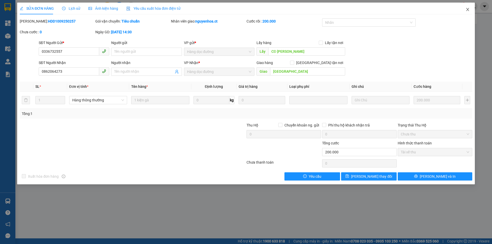
click at [471, 8] on span "Close" at bounding box center [468, 10] width 14 height 14
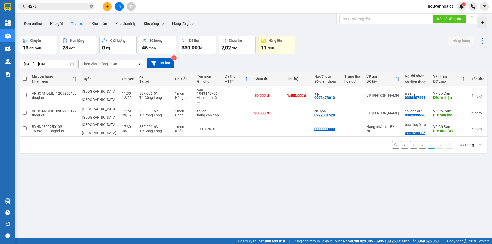
click at [91, 5] on icon "close-circle" at bounding box center [91, 6] width 3 height 3
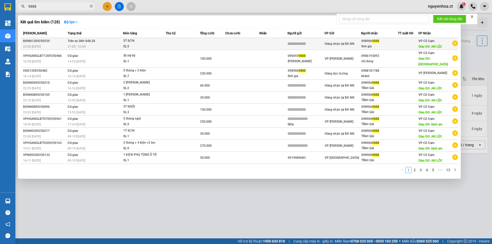
type input "9888"
click at [95, 44] on div "21:00 [DATE]" at bounding box center [95, 47] width 55 height 6
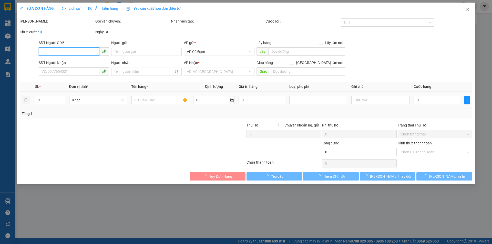
type input "0000000000"
type input "0989069888"
type input "tĩnh gia"
type input "AN LỘC"
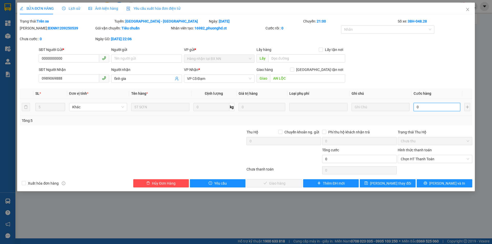
click at [425, 108] on input "0" at bounding box center [437, 107] width 47 height 8
type input "1"
type input "15"
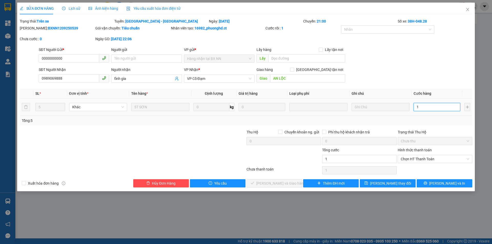
type input "15"
type input "150"
click at [418, 157] on span "Chọn HT Thanh Toán" at bounding box center [435, 159] width 68 height 8
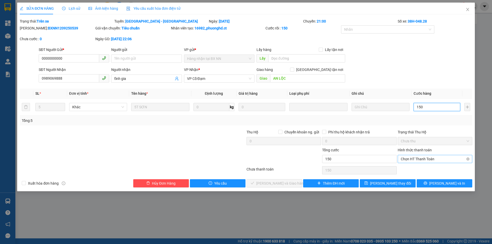
type input "150"
type input "150.000"
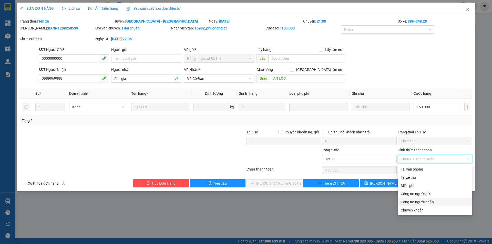
click at [412, 203] on div "Công nợ người nhận" at bounding box center [435, 202] width 68 height 6
type input "0"
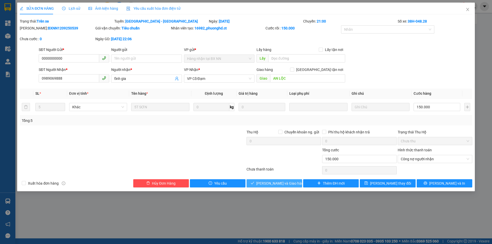
click at [284, 182] on span "[PERSON_NAME] và Giao hàng" at bounding box center [280, 184] width 49 height 6
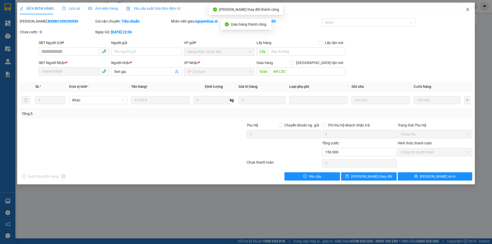
click at [468, 6] on span "Close" at bounding box center [468, 10] width 14 height 14
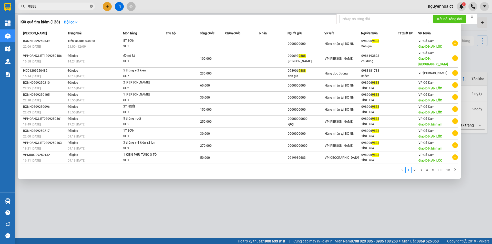
click at [90, 5] on icon "close-circle" at bounding box center [91, 6] width 3 height 3
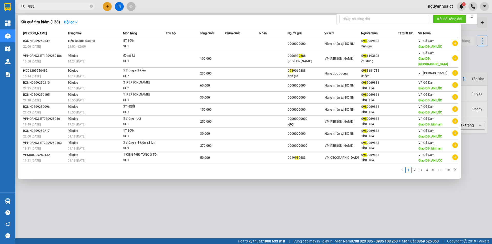
type input "9888"
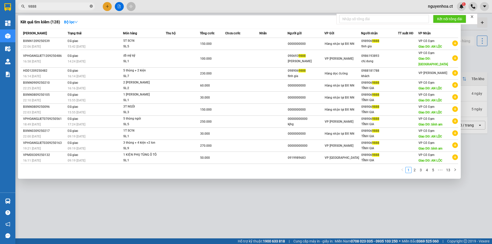
click at [92, 5] on icon "close-circle" at bounding box center [91, 6] width 3 height 3
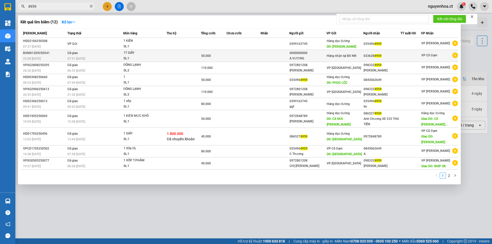
type input "4959"
click at [75, 54] on span "Đã giao" at bounding box center [72, 53] width 11 height 4
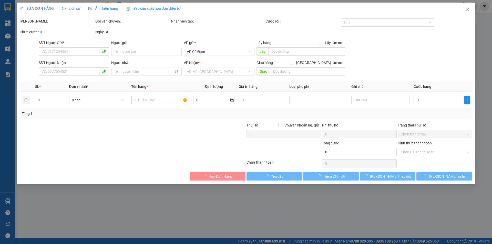
type input "0000000000"
type input "A VƯƠNG"
type input "0336284959"
type input "50.000"
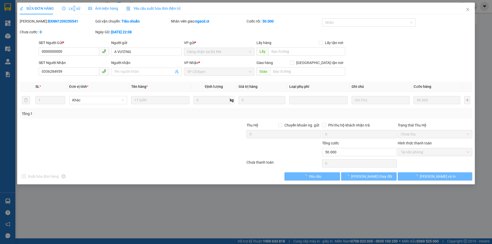
click at [73, 7] on span "Lịch sử" at bounding box center [71, 8] width 18 height 4
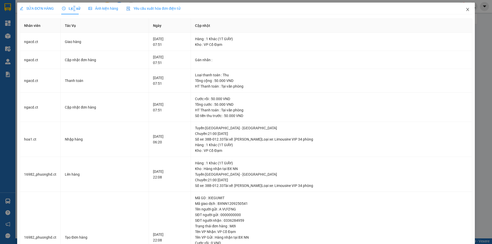
click at [466, 8] on icon "close" at bounding box center [468, 9] width 4 height 4
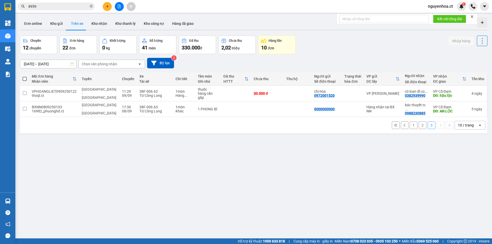
click at [93, 7] on span "4959" at bounding box center [56, 7] width 77 height 8
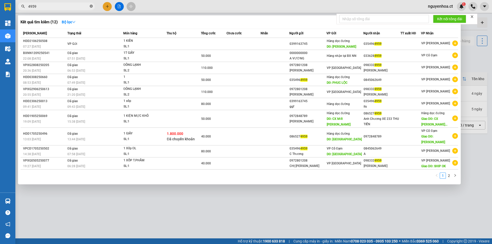
click at [90, 6] on icon "close-circle" at bounding box center [91, 6] width 3 height 3
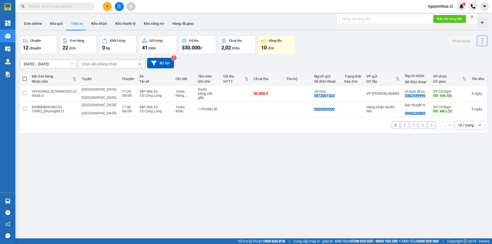
click at [69, 9] on input "text" at bounding box center [58, 7] width 60 height 6
click at [76, 17] on div "ver 1.8.143 Đơn online Kho gửi Trên xe Kho nhận Kho thanh lý Kho công nợ Hàng đ…" at bounding box center [254, 137] width 472 height 244
click at [50, 7] on input "text" at bounding box center [58, 7] width 60 height 6
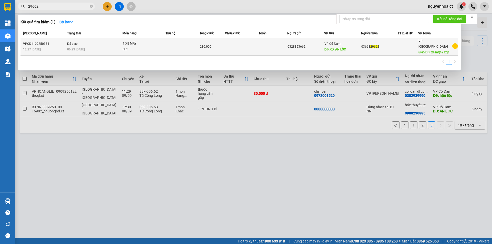
type input "29662"
click at [94, 46] on td "Đã giao 06:23 [DATE]" at bounding box center [94, 47] width 57 height 18
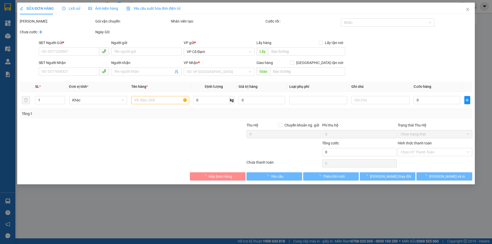
type input "0328353662"
type input "CX AN LÔC"
type input "0366829662"
type input "xe may + xop"
type input "280.000"
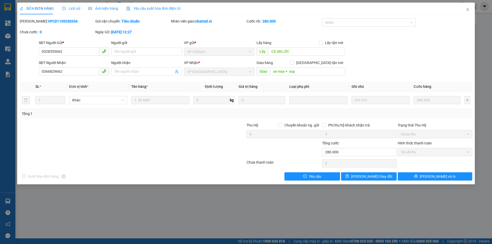
click at [76, 5] on div "Lịch sử" at bounding box center [71, 9] width 18 height 12
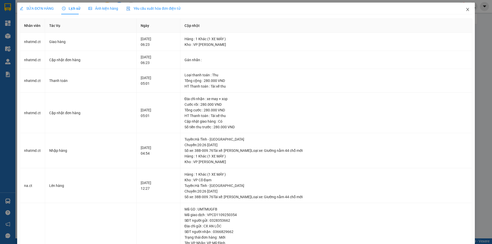
click at [466, 8] on icon "close" at bounding box center [468, 9] width 4 height 4
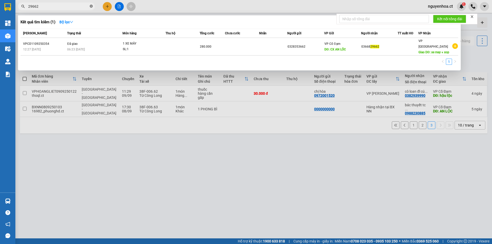
click at [91, 6] on icon "close-circle" at bounding box center [91, 6] width 3 height 3
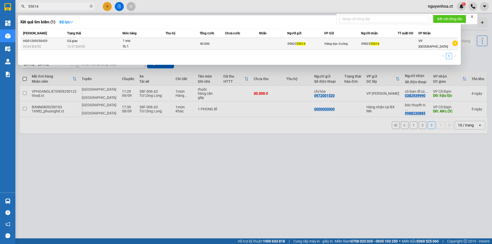
type input "55014"
click at [76, 42] on span "Đã giao" at bounding box center [72, 41] width 11 height 4
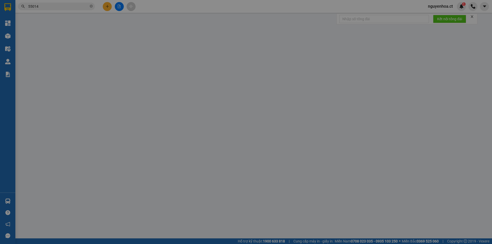
type input "0982255014"
type input "40.000"
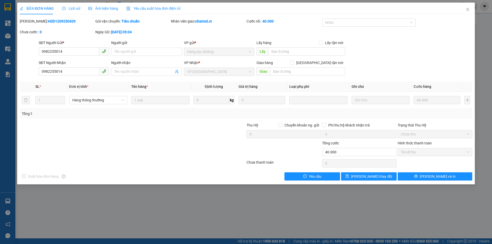
click at [76, 6] on span "Lịch sử" at bounding box center [71, 8] width 18 height 4
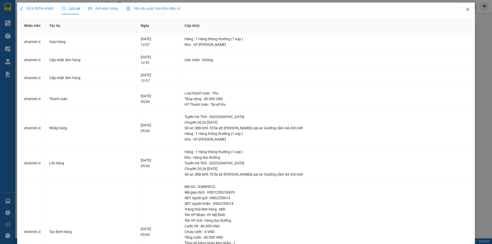
click at [466, 10] on icon "close" at bounding box center [467, 9] width 3 height 3
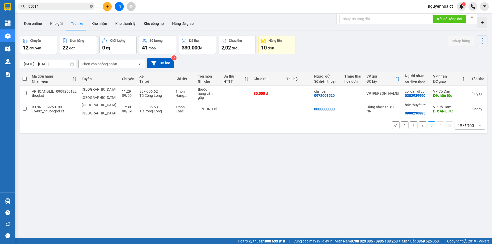
click at [91, 7] on icon "close-circle" at bounding box center [91, 6] width 3 height 3
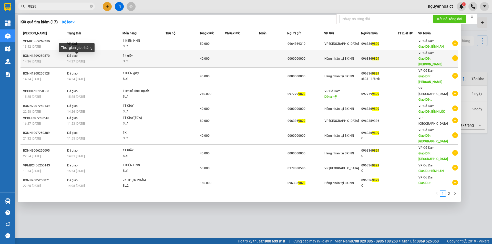
type input "9829"
click at [84, 60] on span "14:37 [DATE]" at bounding box center [76, 62] width 18 height 4
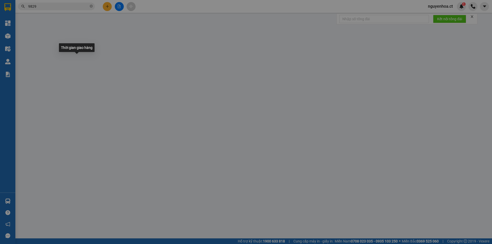
type input "0000000000"
type input "0963369829"
type input "bình lộc"
type input "40.000"
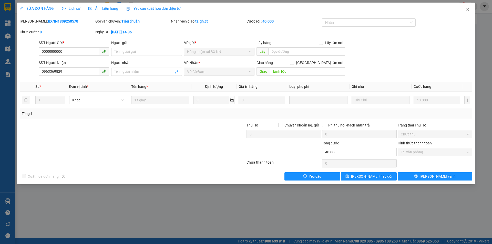
click at [70, 5] on div "Lịch sử" at bounding box center [71, 9] width 18 height 12
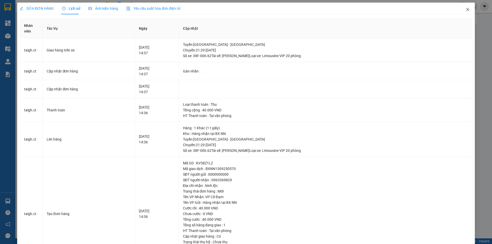
click at [466, 10] on icon "close" at bounding box center [468, 9] width 4 height 4
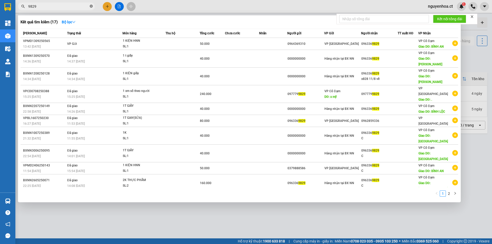
click at [93, 7] on icon "close-circle" at bounding box center [91, 6] width 3 height 3
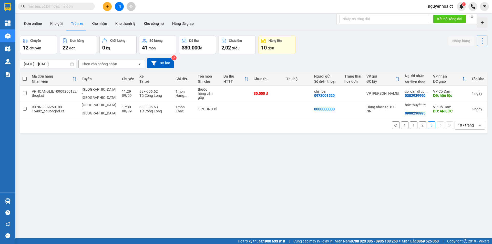
click at [86, 7] on input "text" at bounding box center [58, 7] width 60 height 6
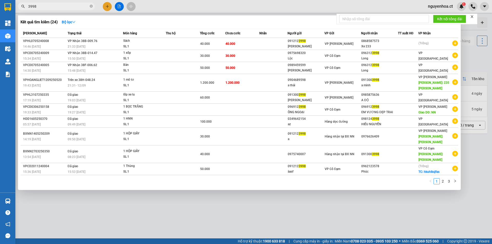
type input "3998"
click at [93, 7] on span "3998" at bounding box center [56, 7] width 77 height 8
click at [91, 6] on icon "close-circle" at bounding box center [91, 6] width 3 height 3
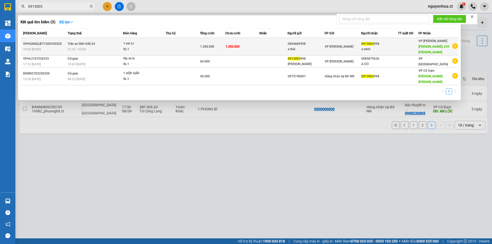
type input "0913003"
click at [86, 46] on span "Trên xe 38H-048.24" at bounding box center [81, 44] width 27 height 4
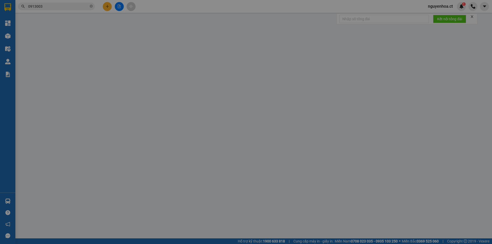
type input "0904689598"
type input "a thái"
type input "0913003998"
type input "a minh"
type input "235 [PERSON_NAME]"
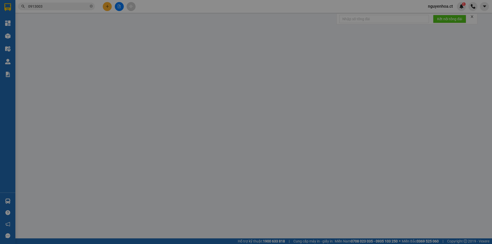
type input "1.200.000"
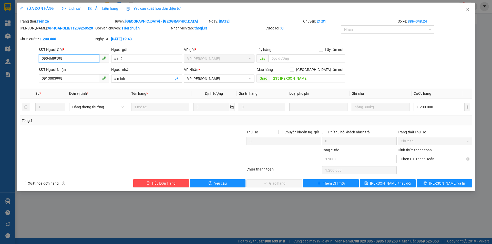
click at [417, 159] on span "Chọn HT Thanh Toán" at bounding box center [435, 159] width 68 height 8
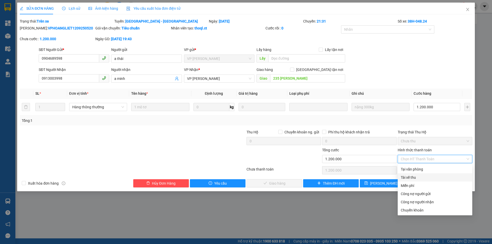
click at [409, 177] on div "Tài xế thu" at bounding box center [435, 178] width 68 height 6
type input "0"
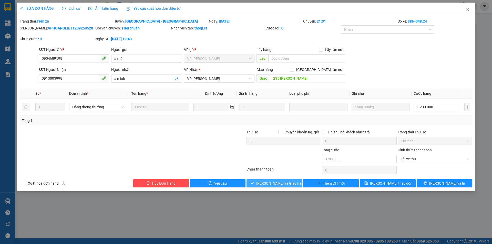
click at [280, 183] on span "[PERSON_NAME] và Giao hàng" at bounding box center [280, 184] width 49 height 6
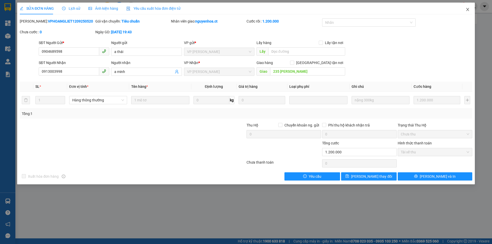
click at [469, 9] on icon "close" at bounding box center [468, 9] width 4 height 4
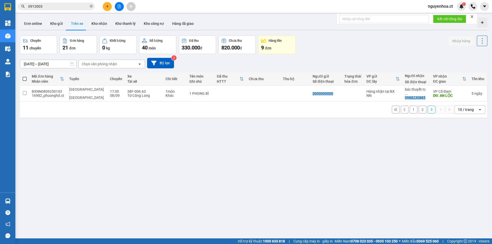
click at [77, 6] on input "0913003" at bounding box center [58, 7] width 60 height 6
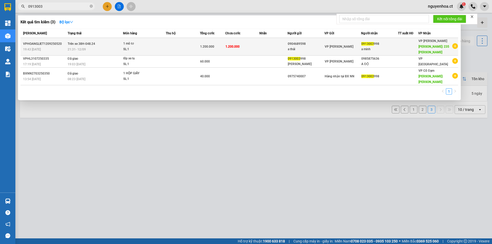
click at [89, 45] on span "Trên xe 38H-048.24" at bounding box center [81, 44] width 27 height 4
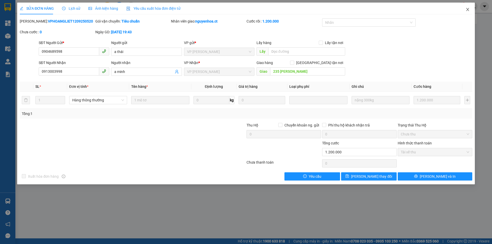
click at [467, 8] on icon "close" at bounding box center [468, 9] width 4 height 4
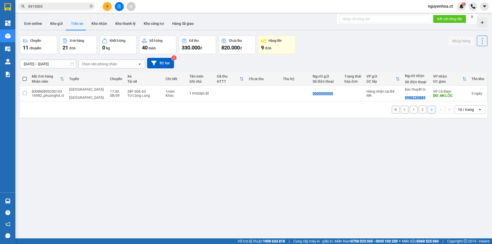
click at [47, 64] on input "[DATE] – [DATE]" at bounding box center [48, 64] width 56 height 8
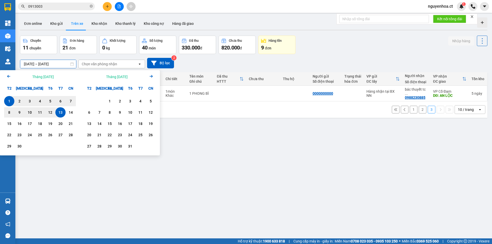
click at [9, 101] on div "1" at bounding box center [9, 101] width 7 height 6
click at [64, 112] on div "13" at bounding box center [60, 112] width 7 height 6
type input "[DATE] – [DATE]"
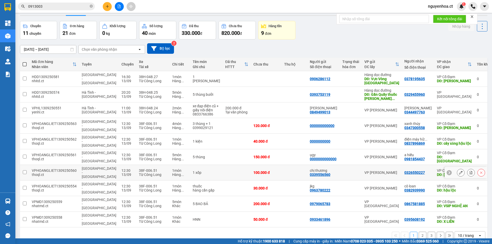
scroll to position [24, 0]
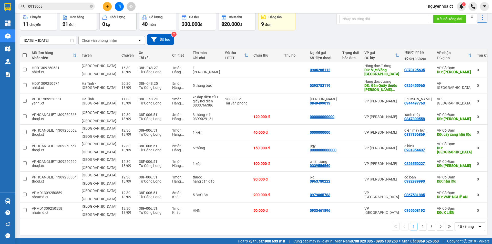
click at [439, 225] on icon at bounding box center [441, 227] width 4 height 4
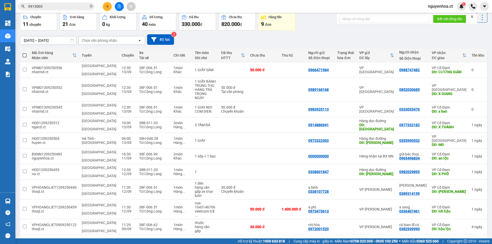
click at [448, 241] on icon at bounding box center [450, 243] width 4 height 4
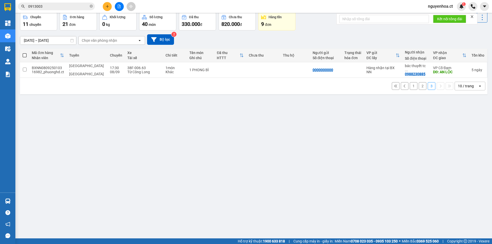
click at [420, 82] on button "2" at bounding box center [423, 86] width 8 height 8
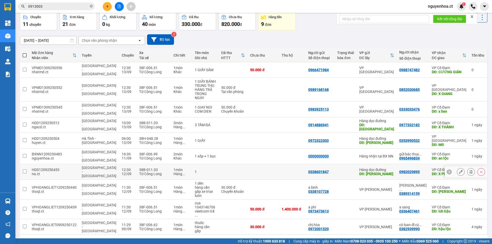
click at [459, 170] on icon at bounding box center [461, 172] width 4 height 4
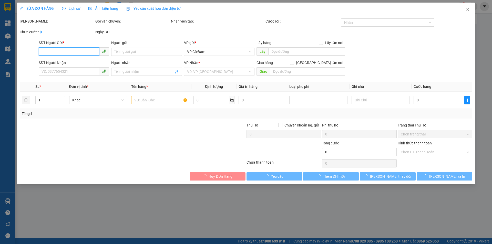
type input "0338601847"
type input "[PERSON_NAME]"
type input "0982029895"
type input "X PHỔ"
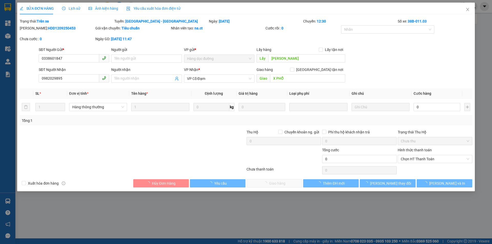
click at [74, 5] on div "Lịch sử" at bounding box center [71, 9] width 18 height 12
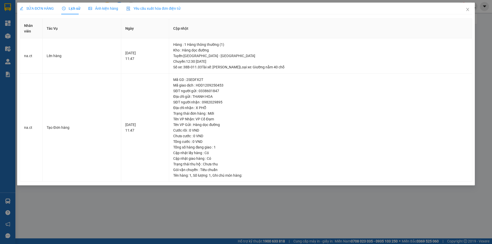
click at [36, 5] on div "SỬA ĐƠN HÀNG" at bounding box center [37, 9] width 34 height 12
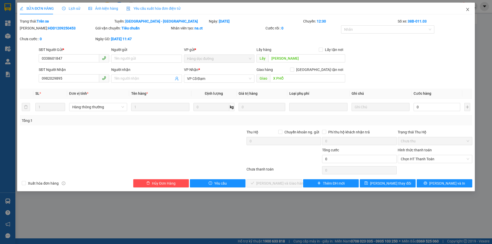
click at [469, 9] on icon "close" at bounding box center [467, 9] width 3 height 3
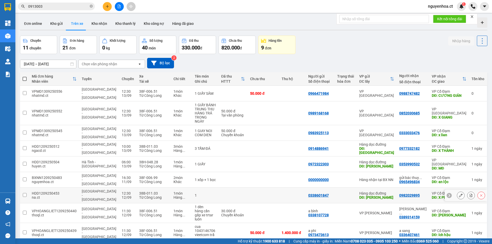
click at [23, 193] on input "checkbox" at bounding box center [25, 195] width 4 height 4
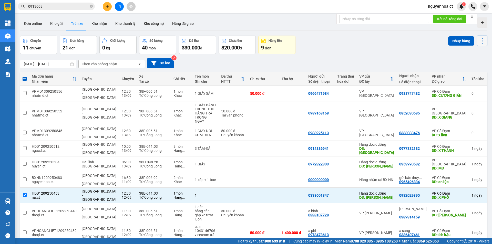
click at [481, 43] on icon at bounding box center [482, 40] width 7 height 7
click at [465, 65] on span "Xóa hoàn toàn" at bounding box center [473, 64] width 24 height 5
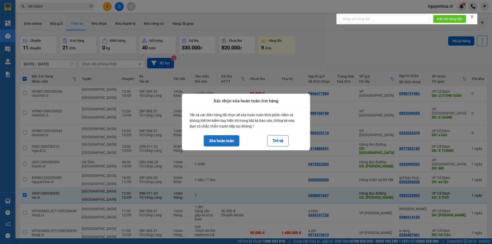
click at [222, 141] on button "Xóa hoàn toàn" at bounding box center [222, 140] width 36 height 11
checkbox input "false"
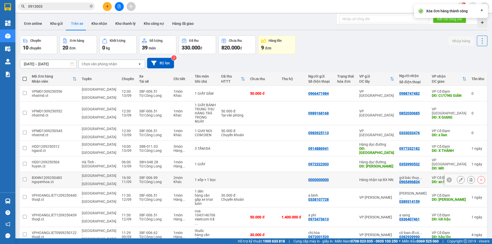
click at [459, 178] on icon at bounding box center [461, 180] width 4 height 4
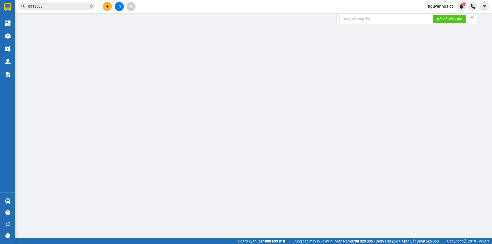
type input "0000000000"
type input "0965496834"
type input "gửi bác thuyết tc trả"
type input "an lộc"
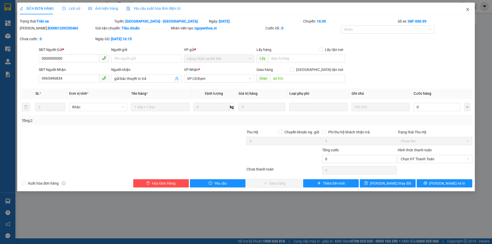
click at [468, 9] on icon "close" at bounding box center [468, 9] width 4 height 4
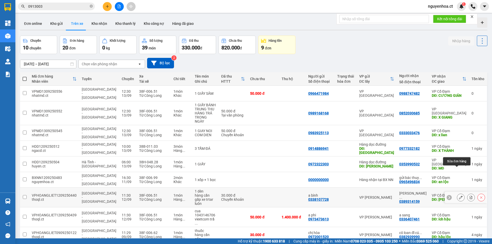
click at [459, 196] on icon at bounding box center [461, 198] width 4 height 4
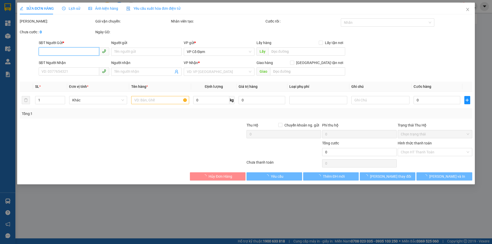
type input "0338107728"
type input "a bình"
type input "0389314159"
type input "[PERSON_NAME]"
type input "xuân thành"
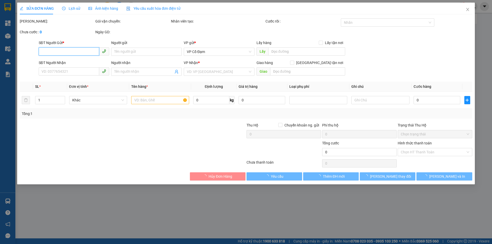
type input "30.000"
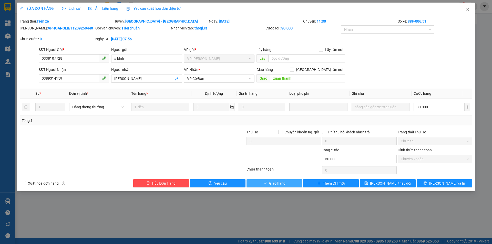
click at [284, 186] on span "Giao hàng" at bounding box center [277, 184] width 16 height 6
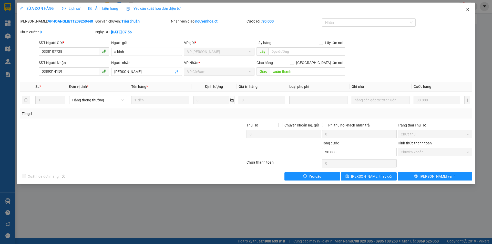
click at [469, 7] on span "Close" at bounding box center [468, 10] width 14 height 14
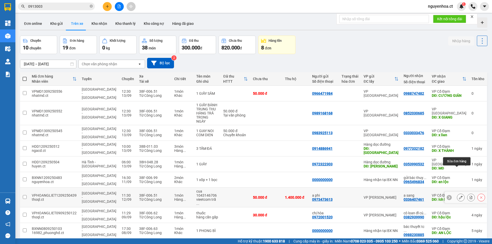
click at [459, 196] on icon at bounding box center [461, 198] width 4 height 4
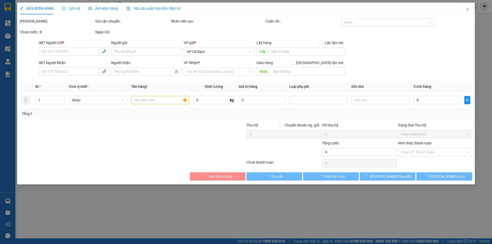
type input "0973473613"
type input "a phi"
type input "0336407461"
type input "a sang"
type input "ích hậu"
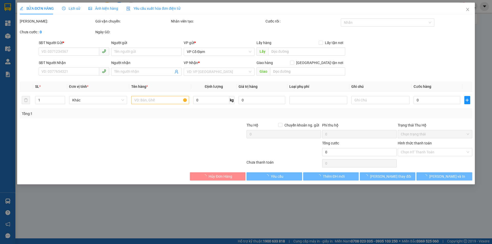
type input "50.000"
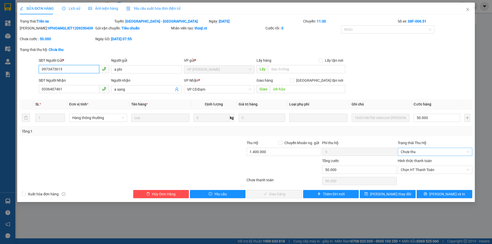
click at [419, 149] on span "Chưa thu" at bounding box center [435, 152] width 68 height 8
click at [179, 161] on div at bounding box center [208, 167] width 76 height 18
click at [430, 149] on span "Chưa thu" at bounding box center [435, 152] width 68 height 8
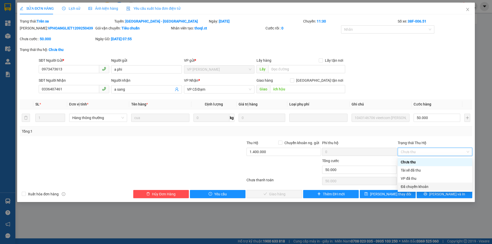
click at [417, 187] on div "Đã chuyển khoản" at bounding box center [435, 187] width 68 height 6
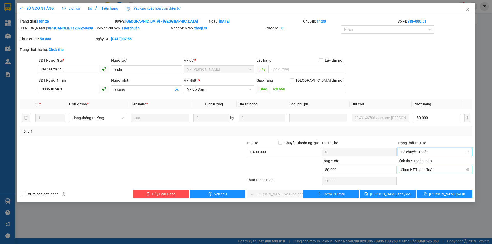
click at [411, 169] on span "Chọn HT Thanh Toán" at bounding box center [435, 170] width 68 height 8
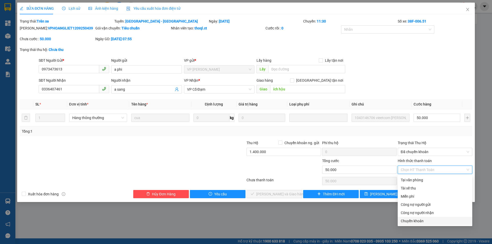
click at [412, 220] on div "Chuyển khoản" at bounding box center [435, 221] width 68 height 6
type input "0"
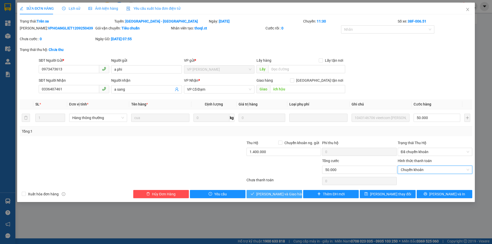
click at [281, 193] on span "[PERSON_NAME] và Giao hàng" at bounding box center [280, 194] width 49 height 6
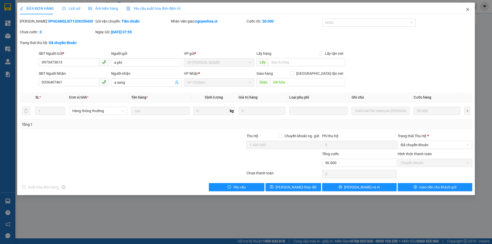
click at [467, 8] on icon "close" at bounding box center [468, 9] width 4 height 4
